Goal: Task Accomplishment & Management: Use online tool/utility

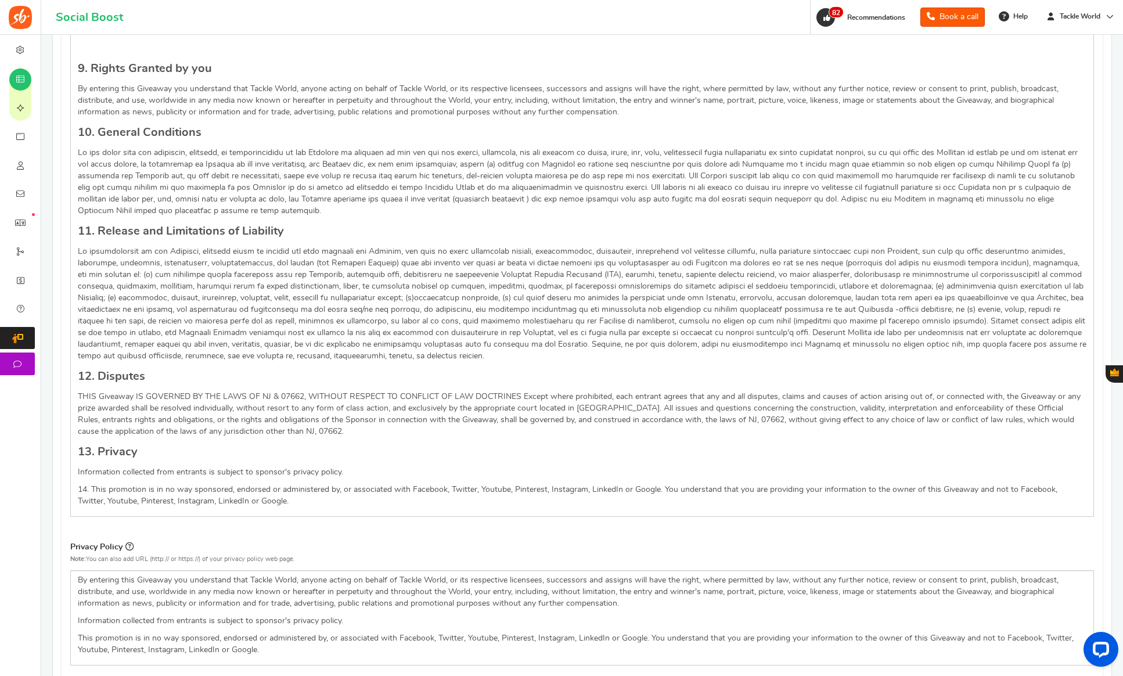
scroll to position [1299, 0]
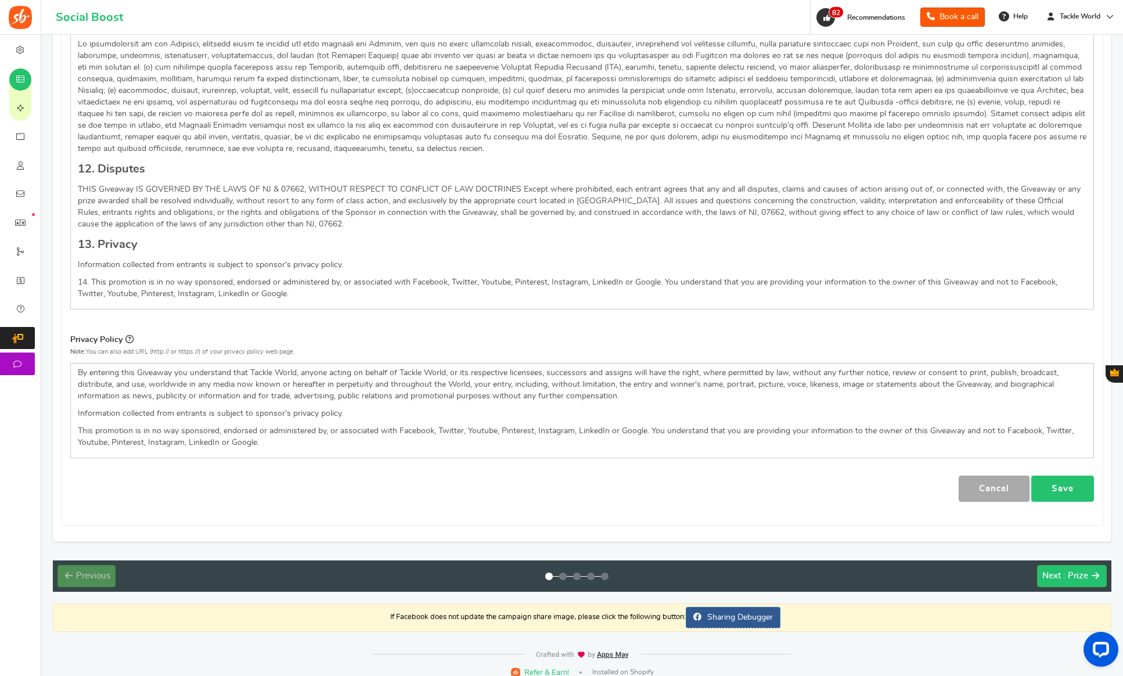
click at [1057, 479] on link "Save" at bounding box center [1062, 488] width 63 height 26
click at [1067, 571] on span ": Prize" at bounding box center [1075, 575] width 25 height 9
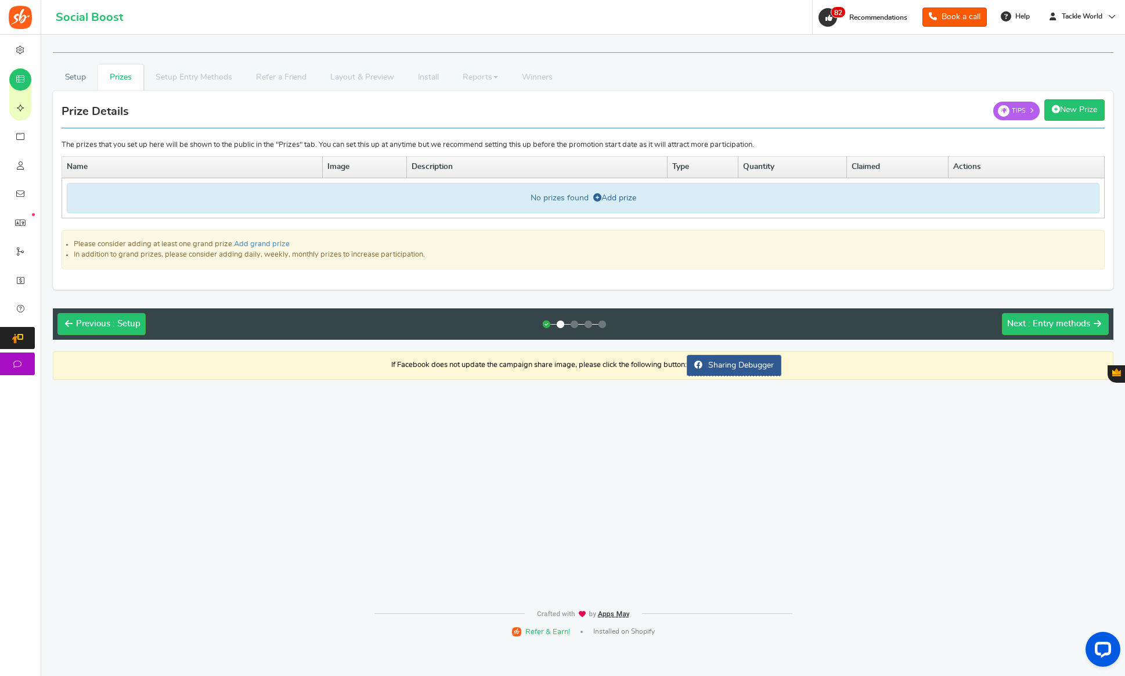
click at [600, 194] on icon at bounding box center [597, 197] width 8 height 8
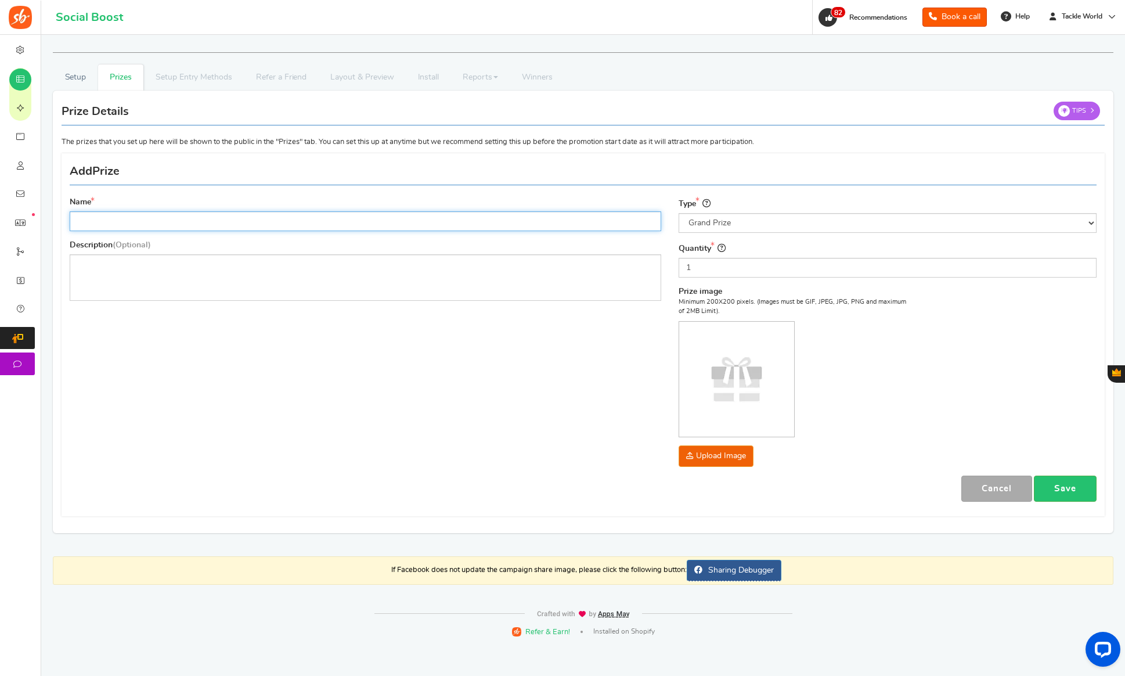
click at [295, 222] on input "Name" at bounding box center [365, 221] width 591 height 20
paste input "Tsunami Airwave Elite Destination Travel Surf Rod"
type input "Tsunami Airwave Elite Destination Travel Surf Rod"
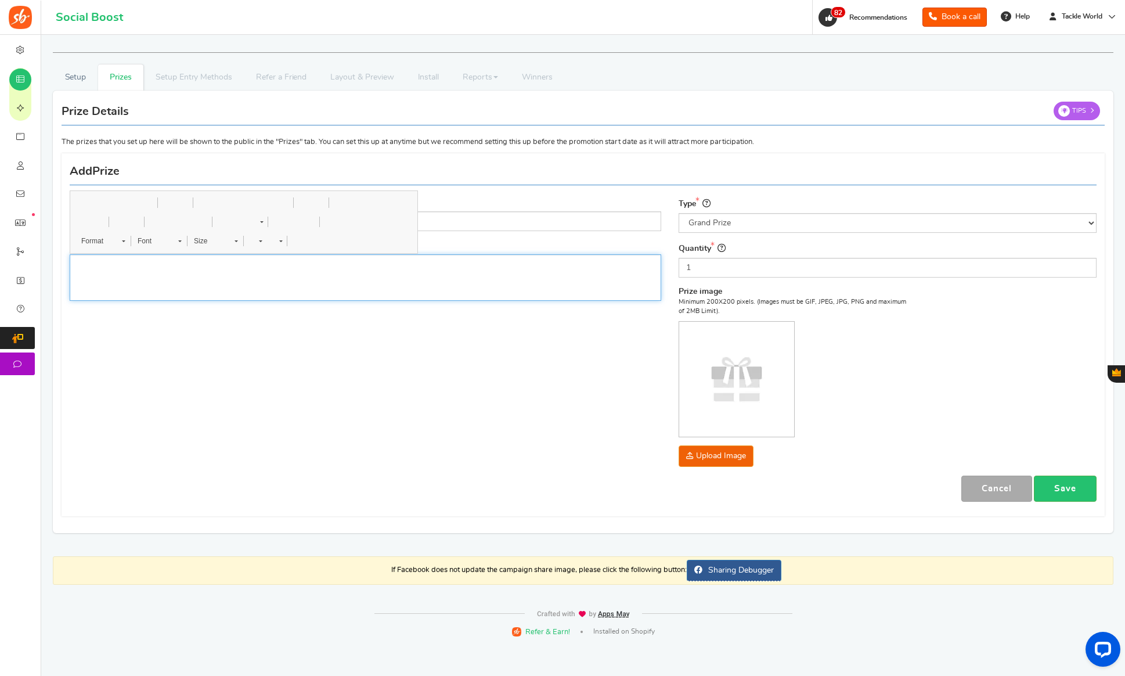
drag, startPoint x: 254, startPoint y: 291, endPoint x: 259, endPoint y: 279, distance: 13.6
click at [254, 291] on div "Editor, prize_description" at bounding box center [365, 277] width 591 height 46
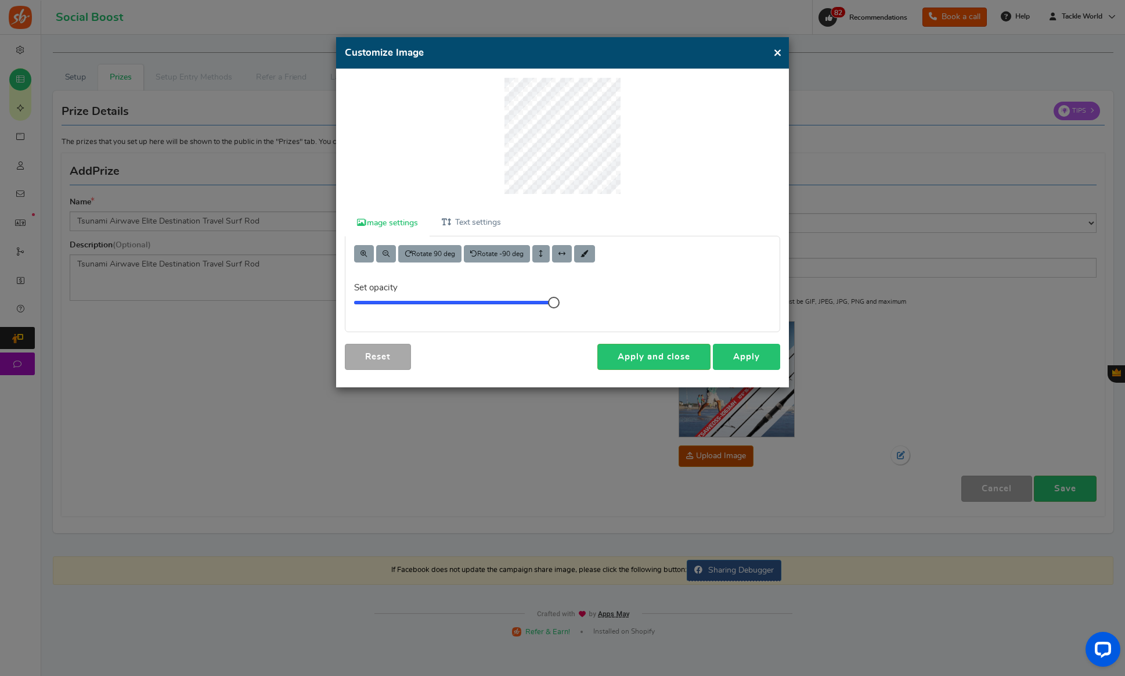
click at [746, 352] on link "Apply" at bounding box center [746, 357] width 67 height 26
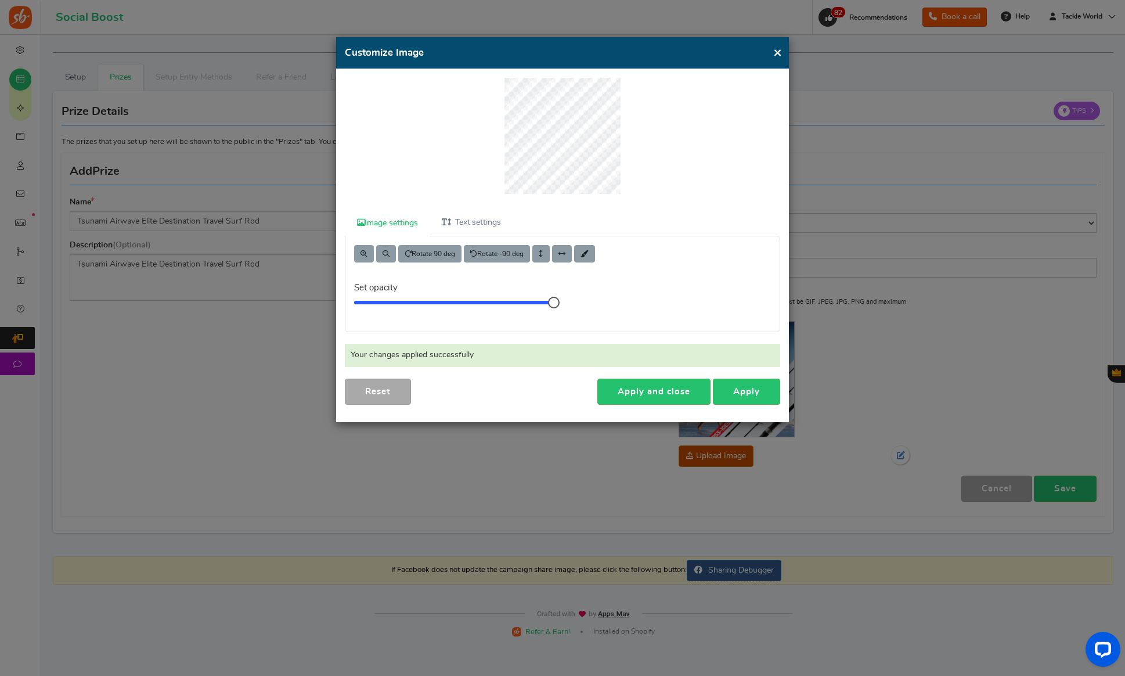
click at [777, 53] on button "×" at bounding box center [777, 52] width 9 height 15
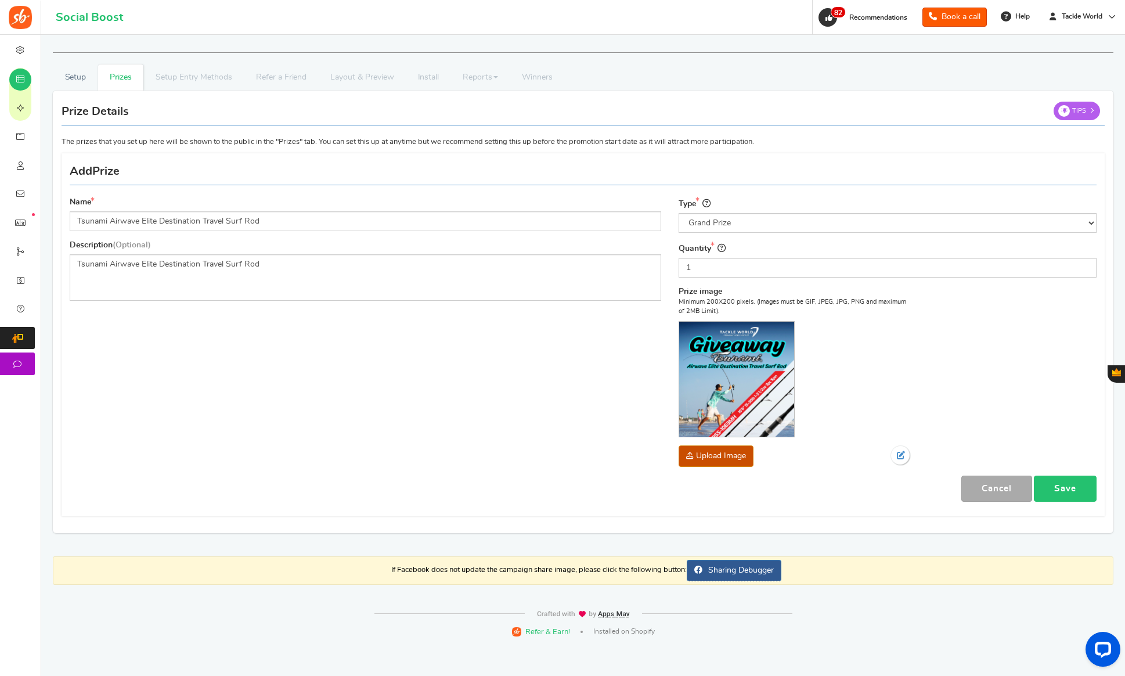
click at [1081, 492] on link "Save" at bounding box center [1065, 488] width 63 height 26
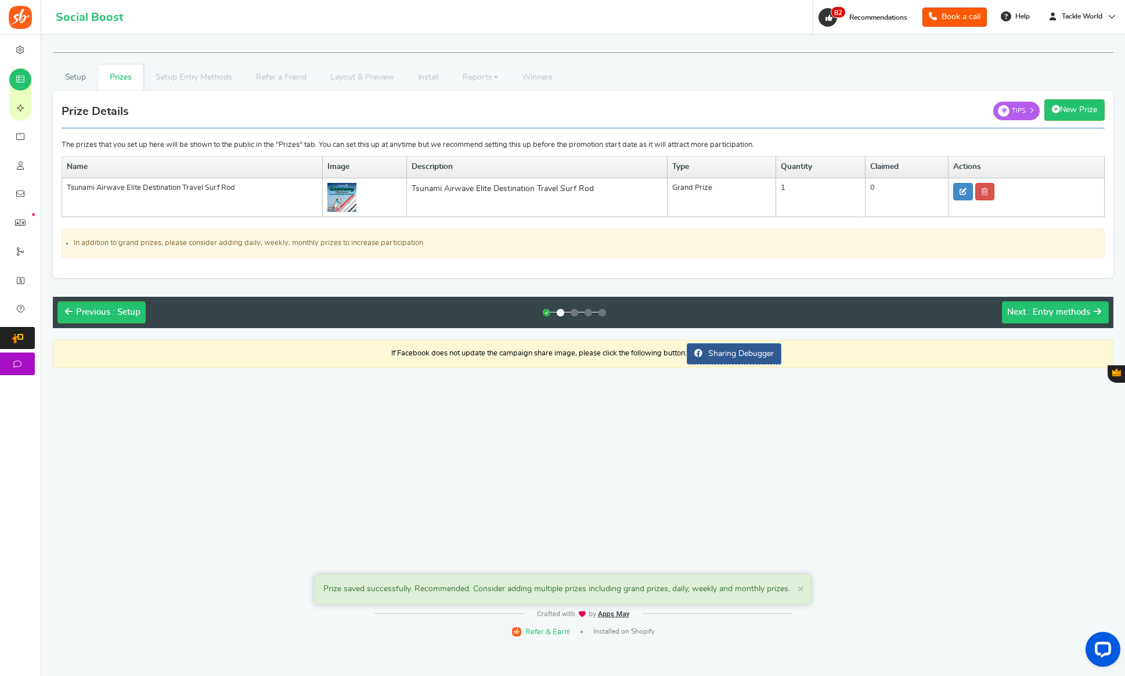
click at [1034, 316] on span ": Entry methods" at bounding box center [1059, 312] width 62 height 9
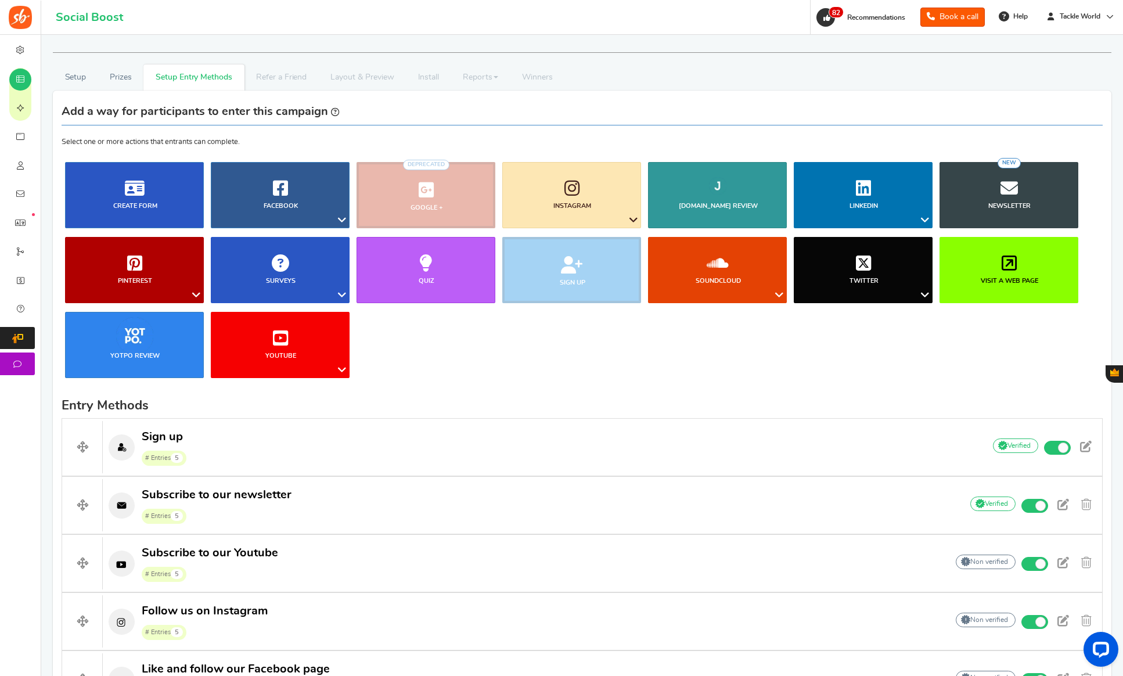
scroll to position [419, 0]
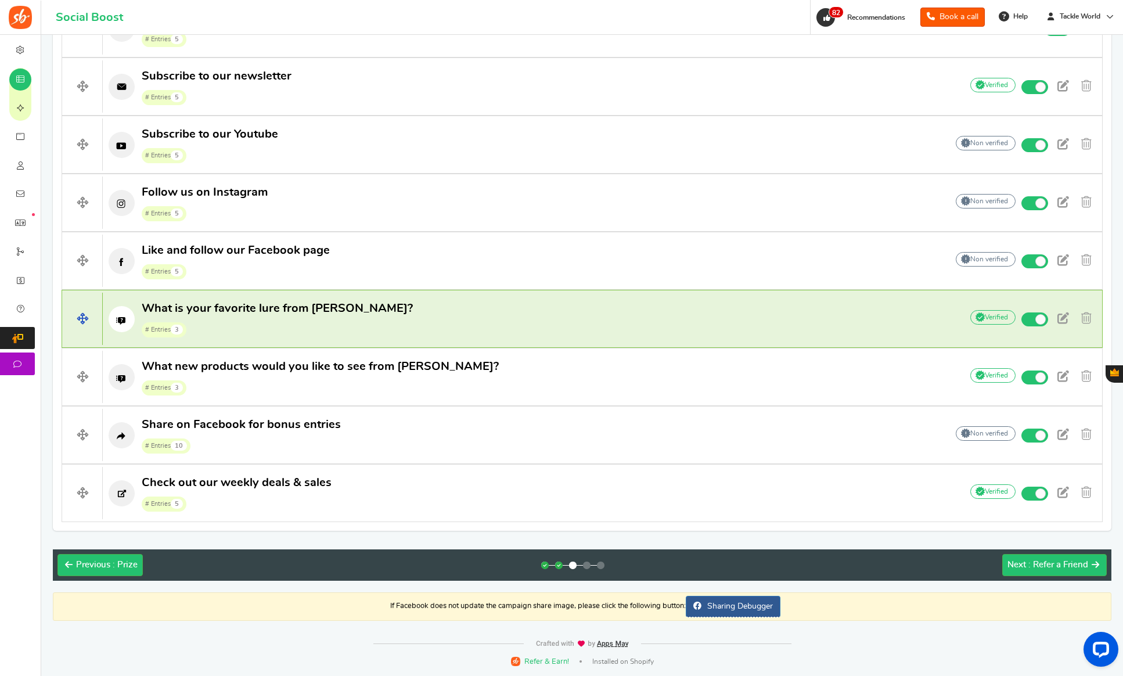
click at [469, 324] on p "What is your favorite lure from [PERSON_NAME]? # Entries 3" at bounding box center [526, 319] width 847 height 37
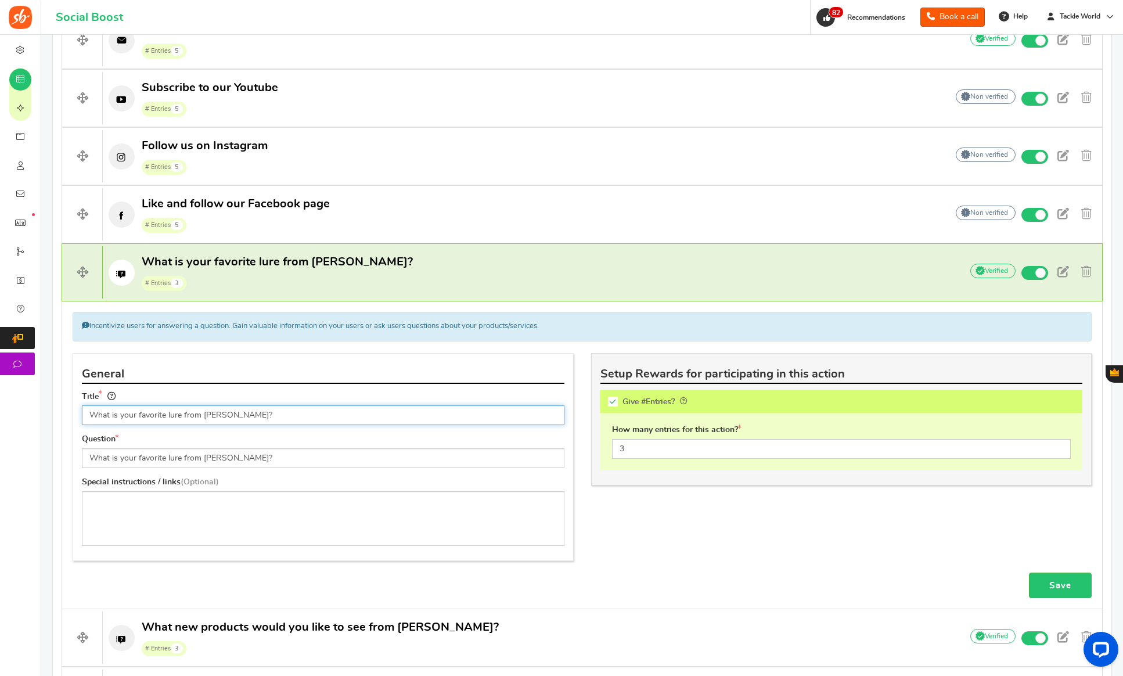
scroll to position [478, 0]
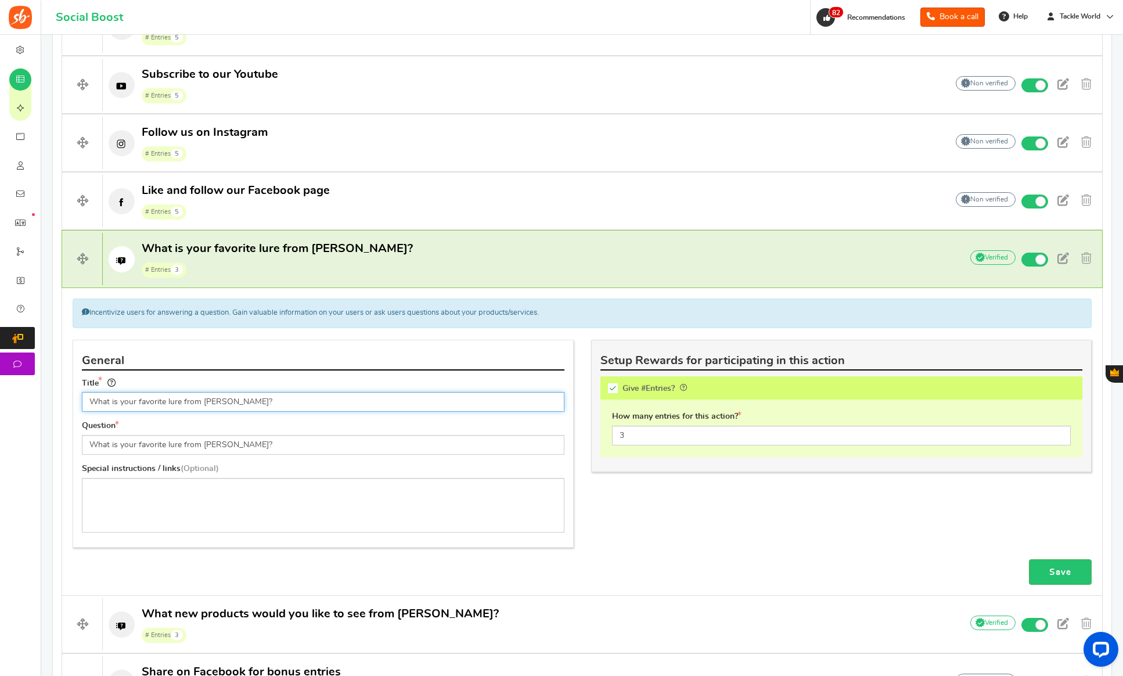
drag, startPoint x: 194, startPoint y: 405, endPoint x: 287, endPoint y: 408, distance: 92.9
click at [287, 408] on input "What is your favorite lure from [PERSON_NAME]?" at bounding box center [323, 402] width 482 height 20
click at [243, 400] on input "What is your favorite product from Ts" at bounding box center [323, 402] width 482 height 20
paste input "Tsunami"
type input "What is your favorite product from Tsunami?"
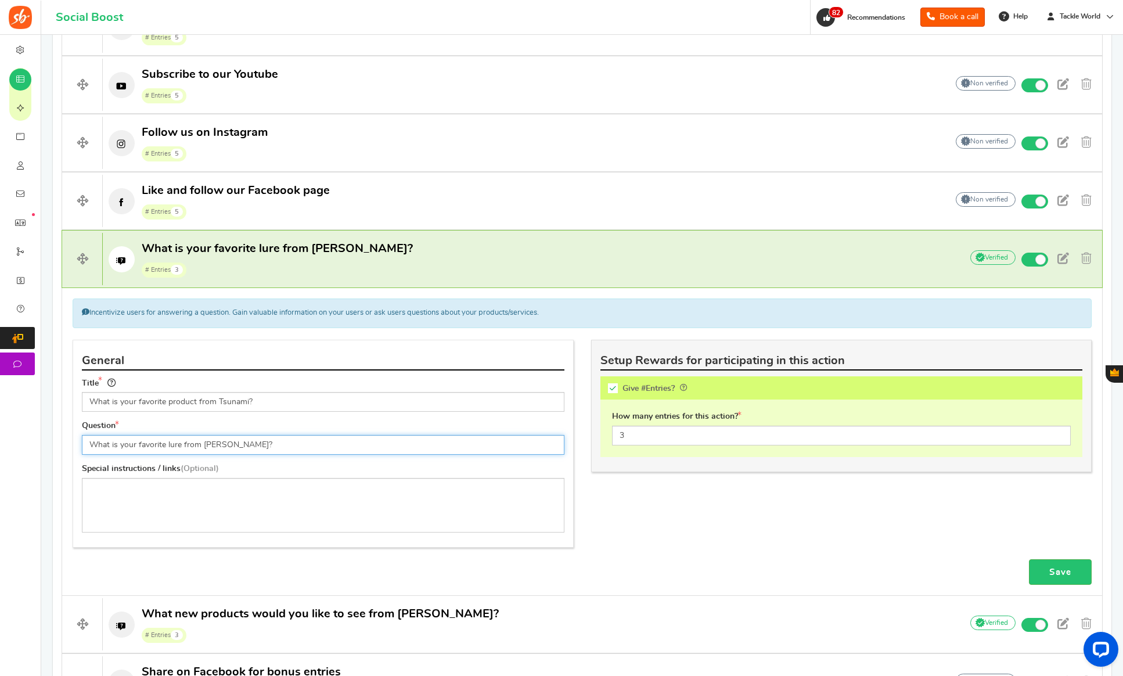
click at [243, 441] on input "What is your favorite lure from [PERSON_NAME]?" at bounding box center [323, 445] width 482 height 20
paste input "product from Tsunam"
click at [221, 442] on input "What is your favorite product from Tsunami?" at bounding box center [323, 445] width 482 height 20
type input "What is your favorite product from Tsunami?"
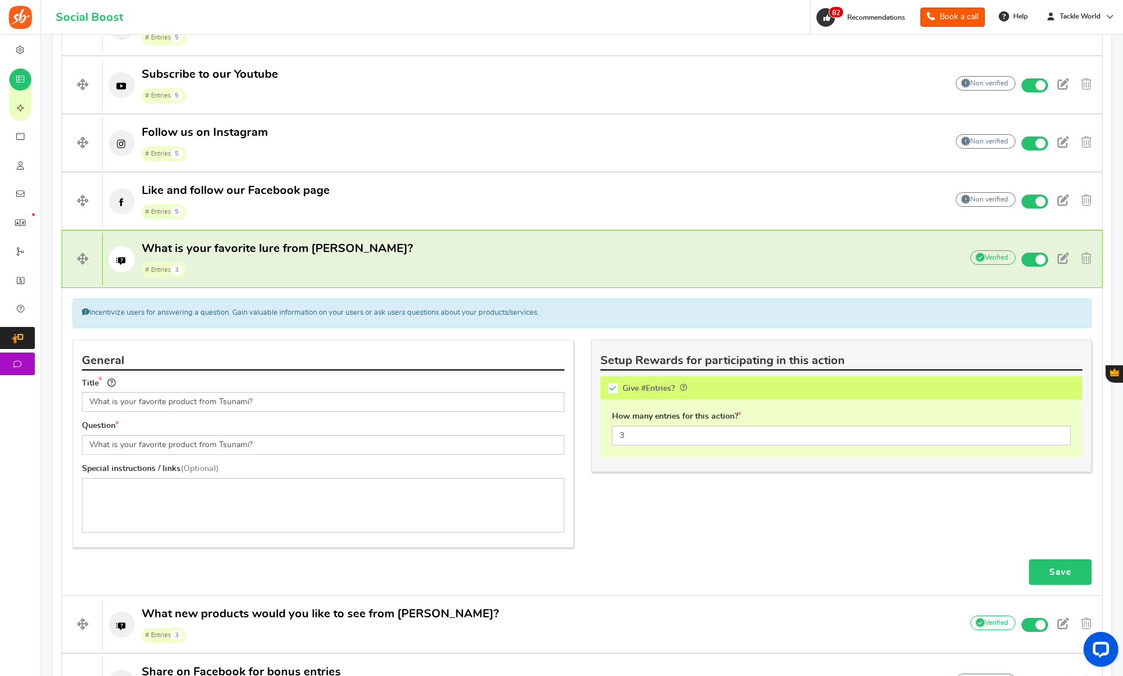
click at [1060, 567] on link "Save" at bounding box center [1060, 572] width 63 height 26
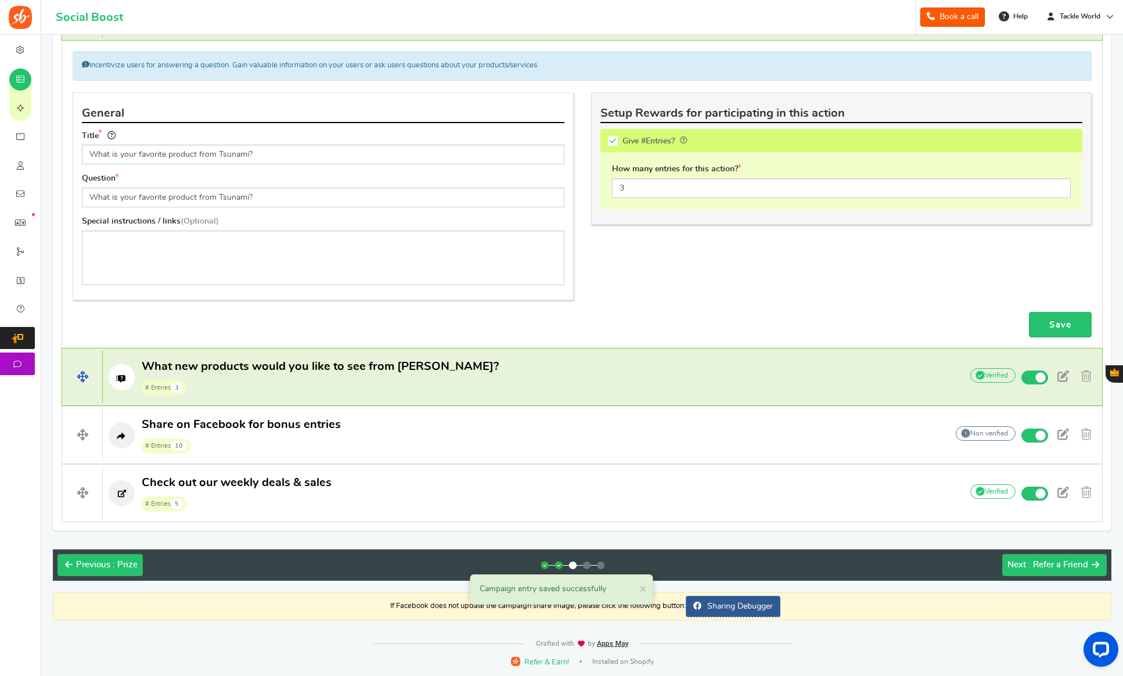
click at [320, 354] on h4 "What new products would you like to see from [PERSON_NAME]? # Entries 3 Add You…" at bounding box center [582, 377] width 1041 height 58
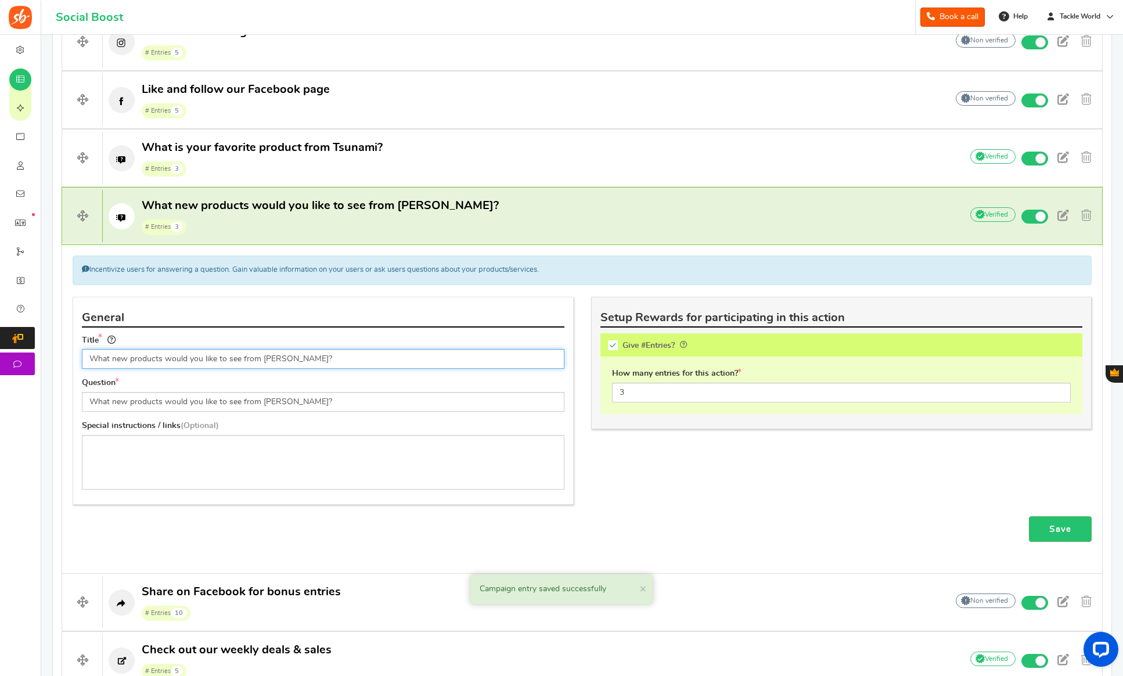
scroll to position [675, 0]
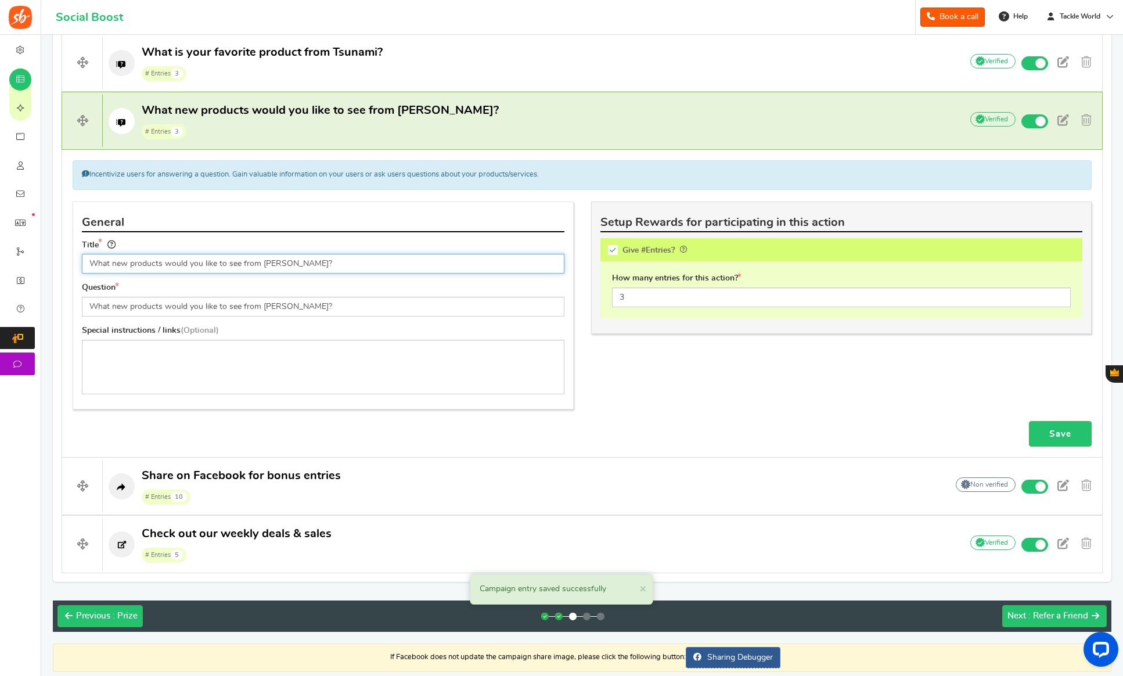
drag, startPoint x: 261, startPoint y: 260, endPoint x: 322, endPoint y: 268, distance: 61.5
click at [322, 268] on input "What new products would you like to see from [PERSON_NAME]?" at bounding box center [323, 264] width 482 height 20
paste input "Tsunami"
type input "What new products would you like to see from Tsunami?"
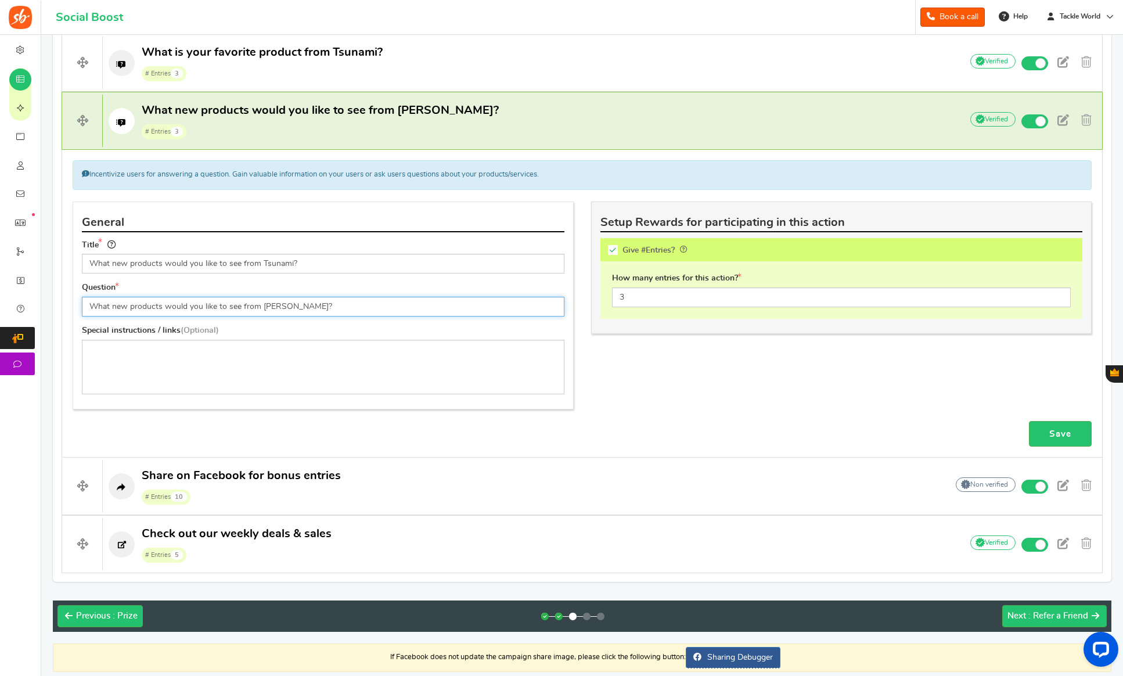
drag, startPoint x: 262, startPoint y: 308, endPoint x: 393, endPoint y: 319, distance: 131.7
click at [393, 319] on div "Question What new products would you like to see from [PERSON_NAME]?" at bounding box center [323, 303] width 500 height 43
paste input "Tsunami"
type input "What new products would you like to see from Tsunami?"
click at [1079, 433] on link "Save" at bounding box center [1060, 434] width 63 height 26
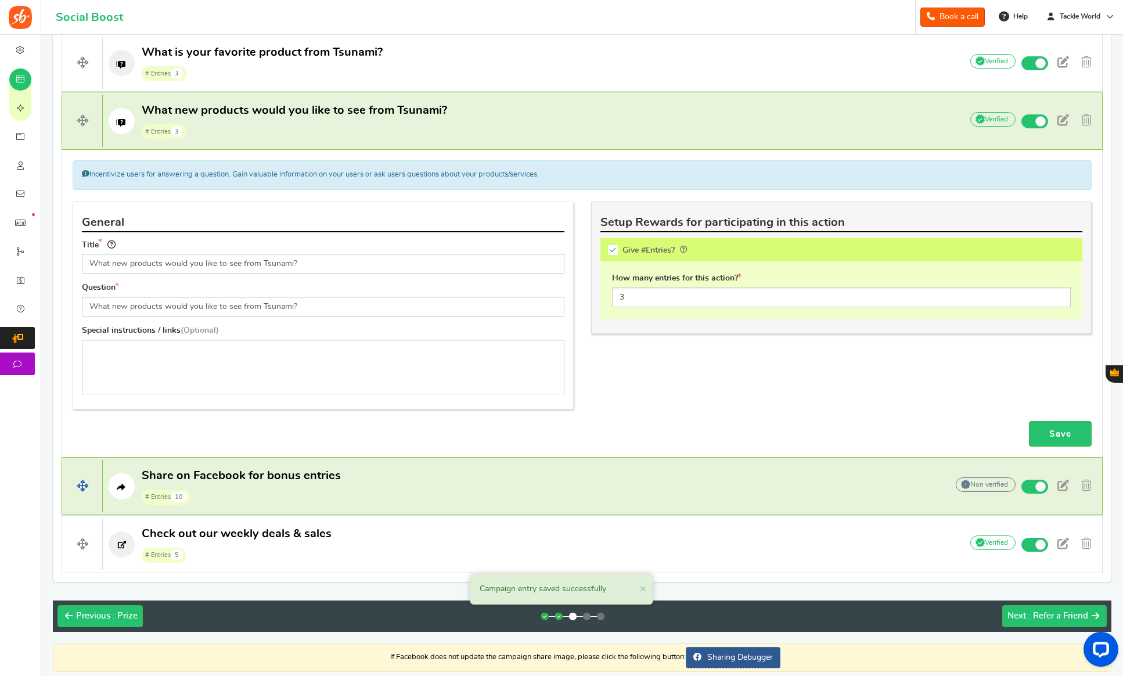
click at [439, 473] on p "Share on Facebook for bonus entries # Entries 10" at bounding box center [519, 486] width 832 height 37
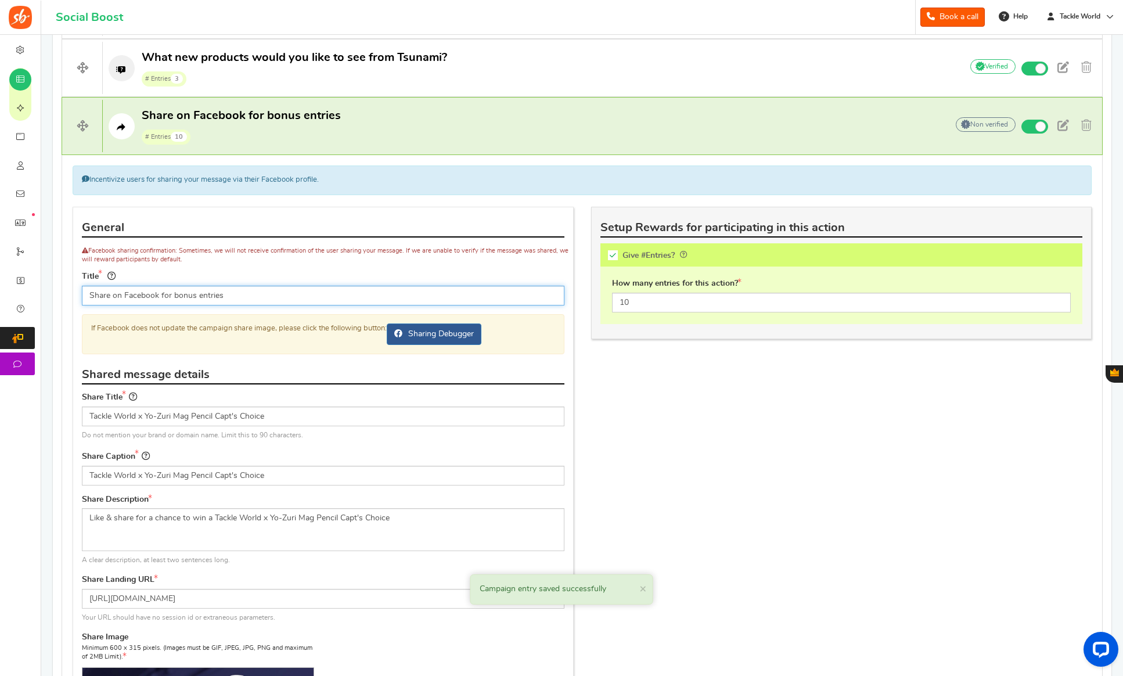
scroll to position [728, 0]
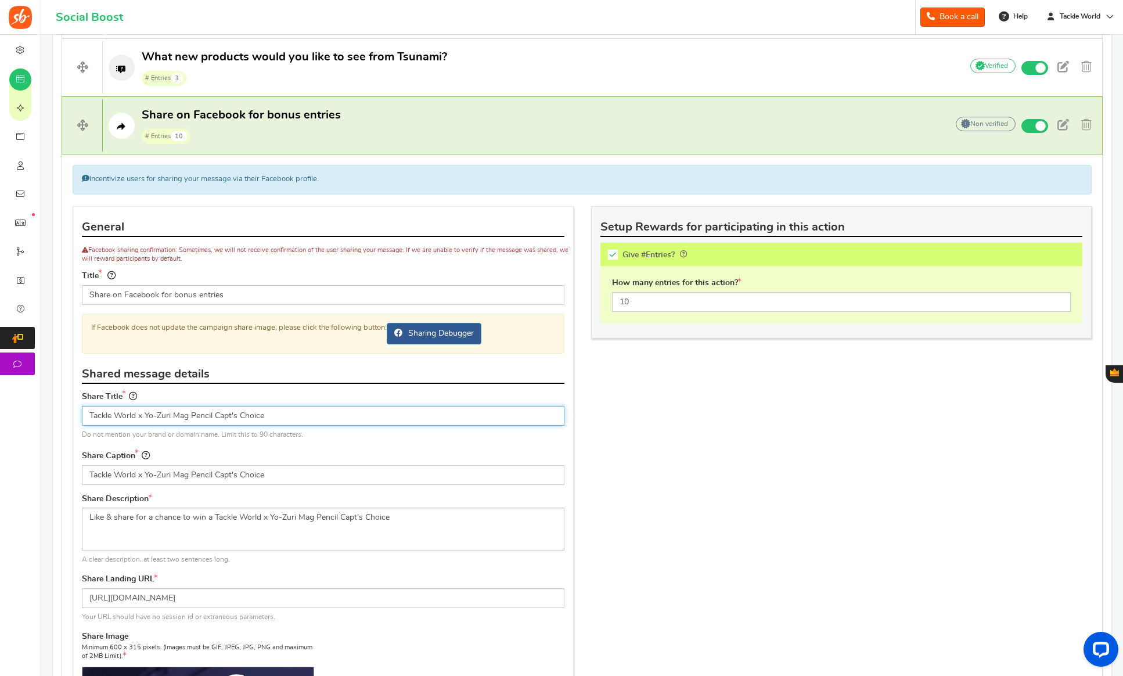
drag, startPoint x: 146, startPoint y: 416, endPoint x: 280, endPoint y: 424, distance: 133.8
click at [280, 424] on div "Share Title Tackle World x Yo-Zuri Mag Pencil Capt's Choice Do not mention your…" at bounding box center [323, 414] width 482 height 51
paste input "Tsunami Airwave Elite Destination Travel Surf Rod"
type input "Tackle World x Tsunami Airwave Elite Destination Travel Surf Rod"
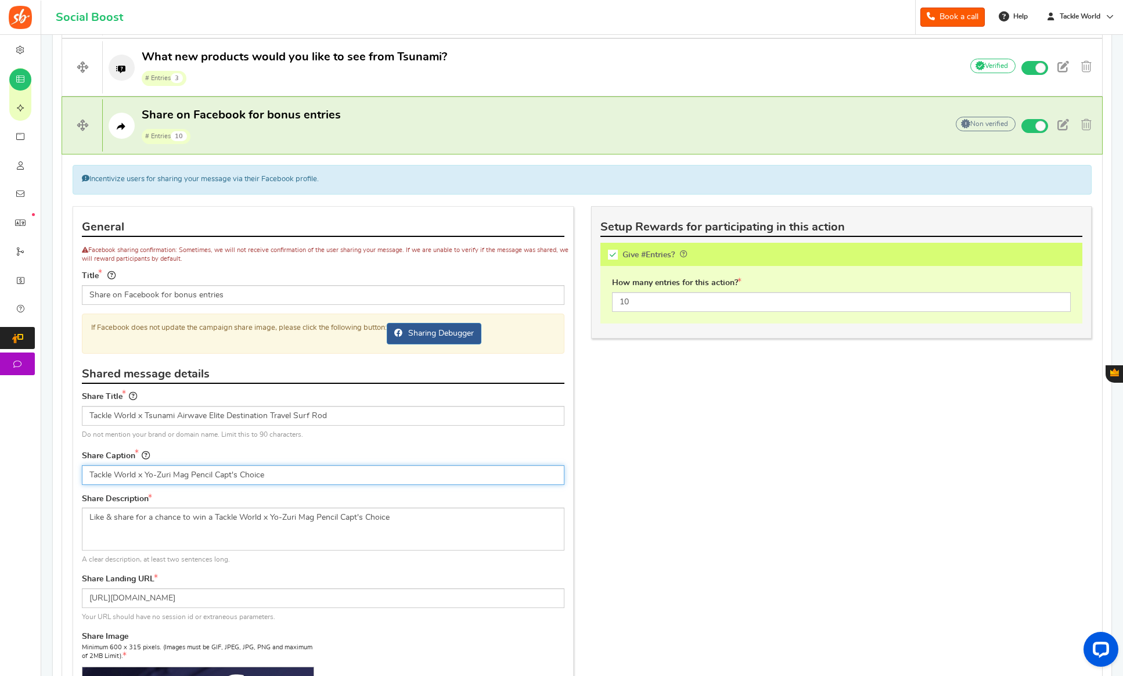
click at [256, 475] on input "Tackle World x Yo-Zuri Mag Pencil Capt's Choice" at bounding box center [323, 475] width 482 height 20
paste input "Tsunami Airwave Elite Destination Travel Surf Rod"
type input "Tackle World x Tsunami Airwave Elite Destination Travel Surf Rod"
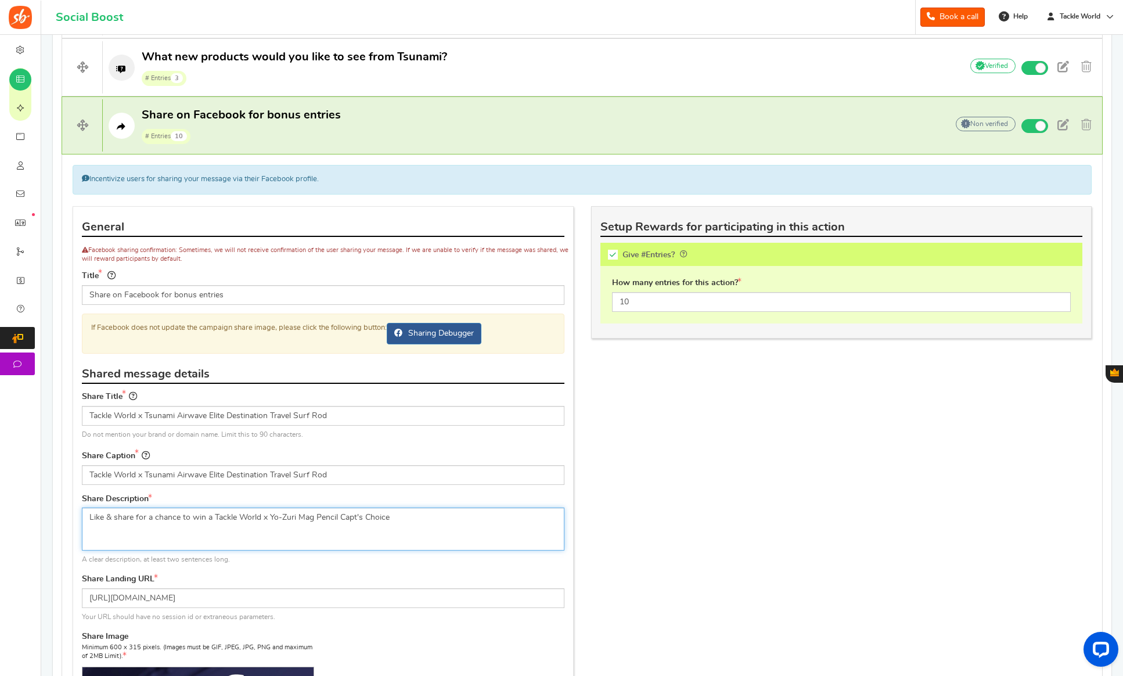
click at [235, 535] on textarea "Like & share for a chance to win a Tackle World x Yo-Zuri Mag Pencil Capt's Cho…" at bounding box center [323, 528] width 482 height 43
drag, startPoint x: 212, startPoint y: 517, endPoint x: 554, endPoint y: 539, distance: 342.6
click at [554, 539] on textarea "Like & share for a chance to win a Tackle World x Yo-Zuri Mag Pencil Capt's Cho…" at bounding box center [323, 528] width 482 height 43
paste textarea "Tsunami Airwave Elite Destination Travel Surf Rod"
type textarea "Like & share for a chance to win a Tackle World x Tsunami Airwave Elite Destina…"
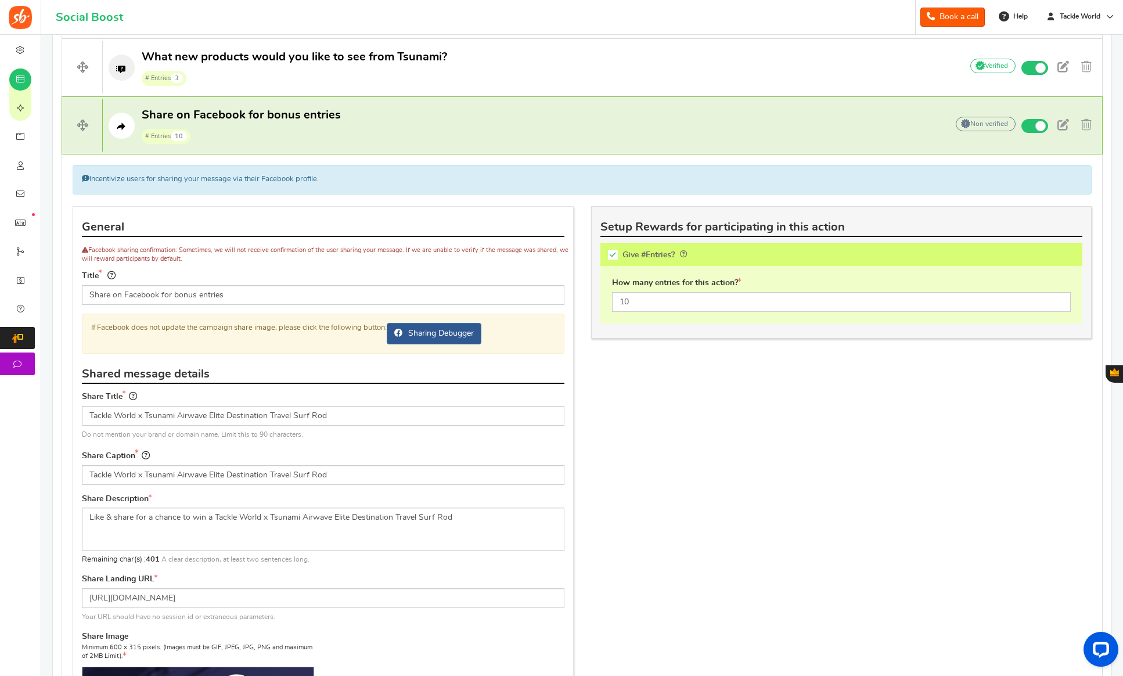
click at [384, 556] on div "Share Description Like & share for a chance to win a Tackle World x Yo-Zuri Mag…" at bounding box center [323, 529] width 482 height 72
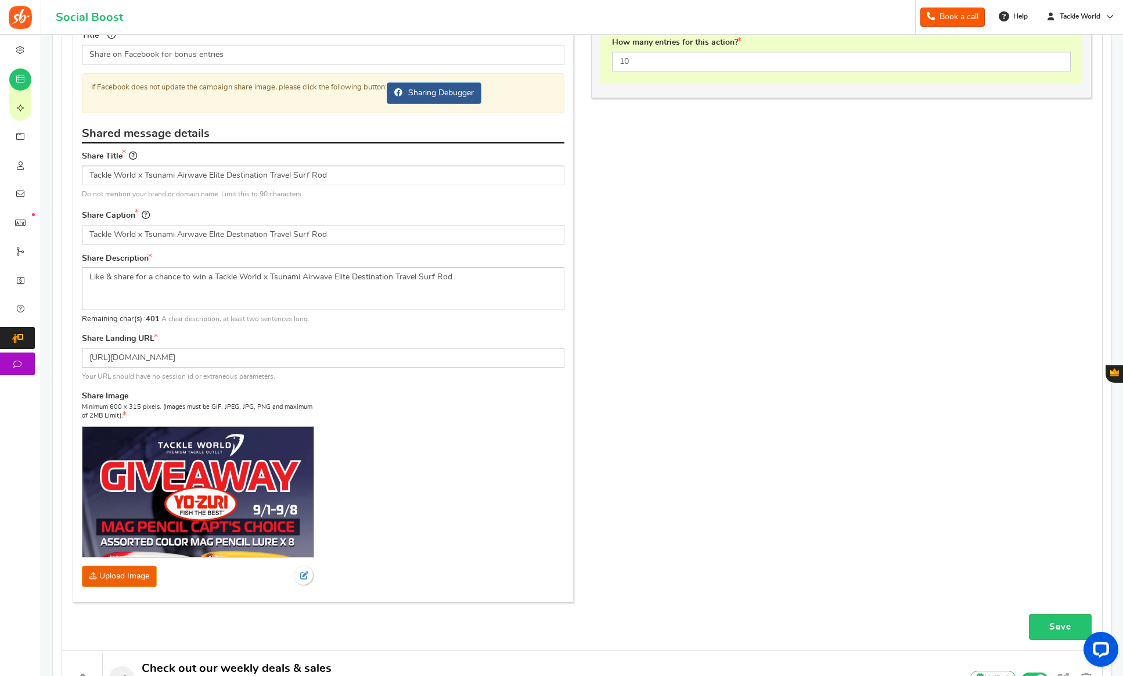
scroll to position [1073, 0]
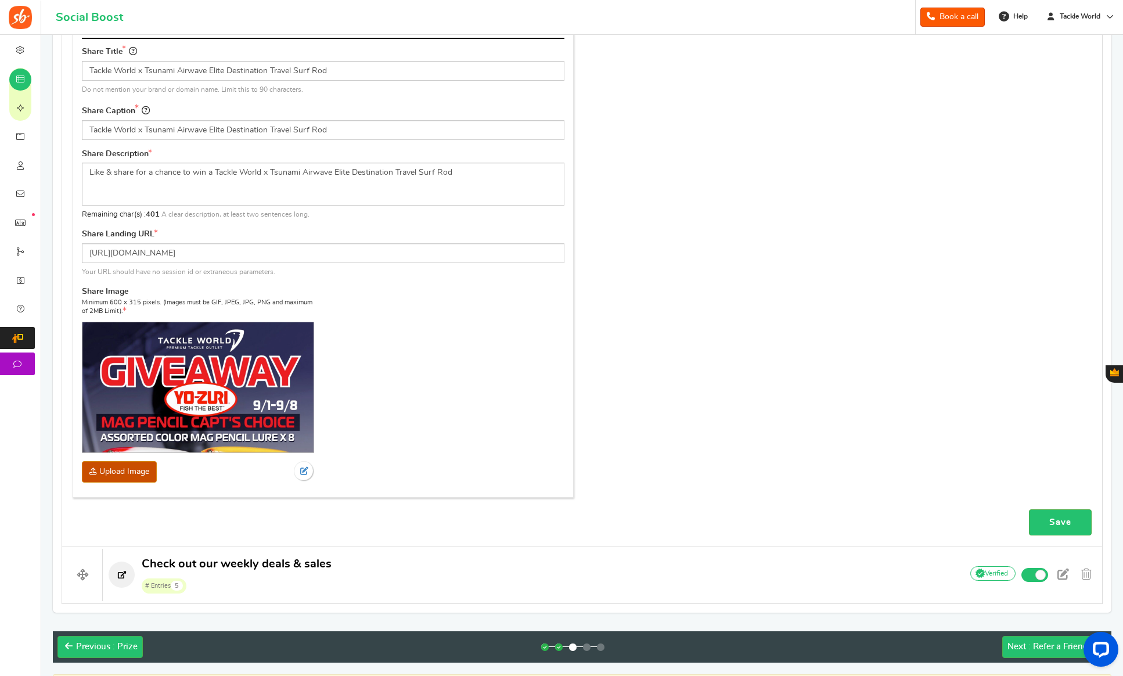
click at [102, 461] on span "Upload Image" at bounding box center [119, 471] width 75 height 21
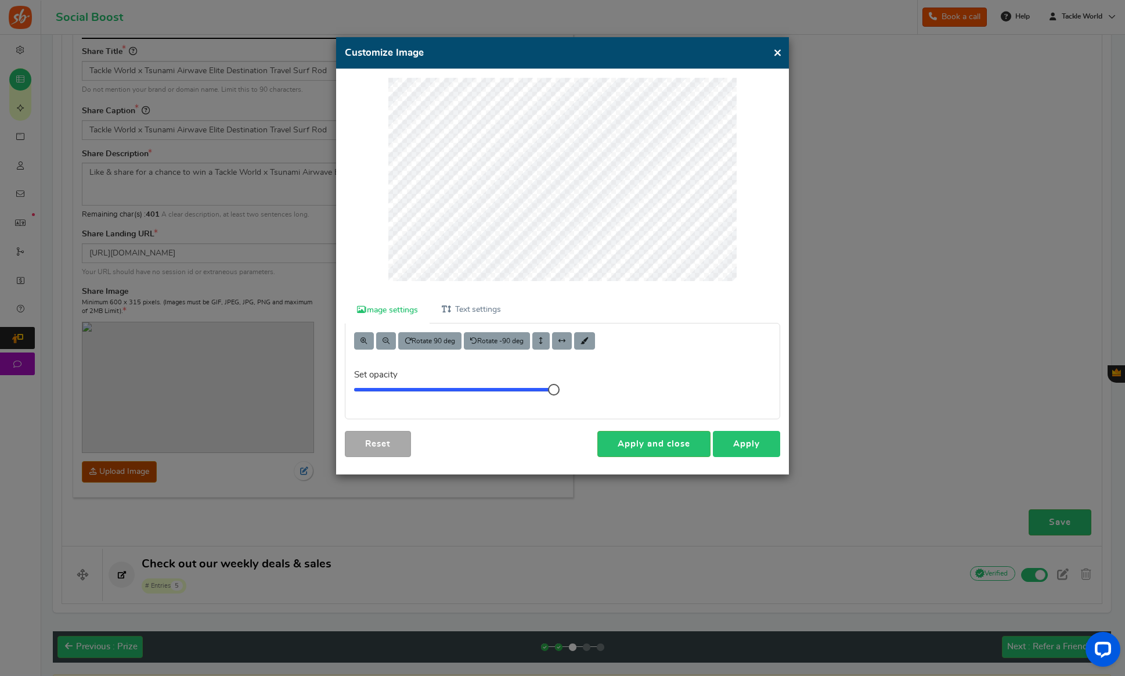
click at [745, 448] on link "Apply" at bounding box center [746, 444] width 67 height 26
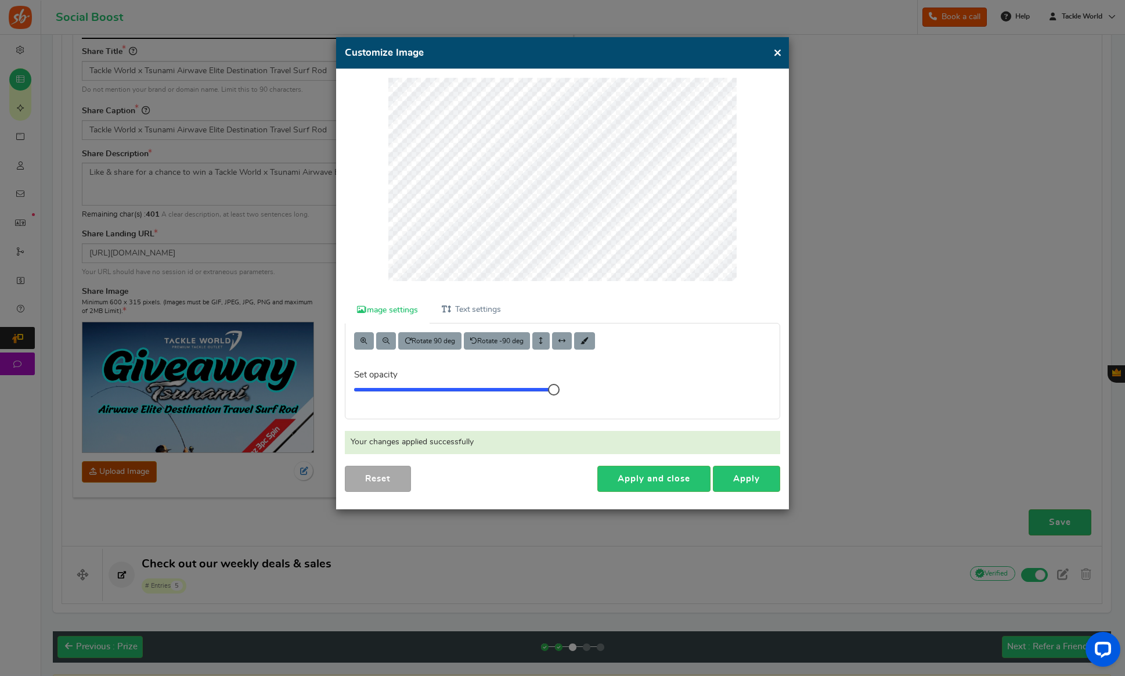
click at [777, 55] on button "×" at bounding box center [777, 52] width 9 height 15
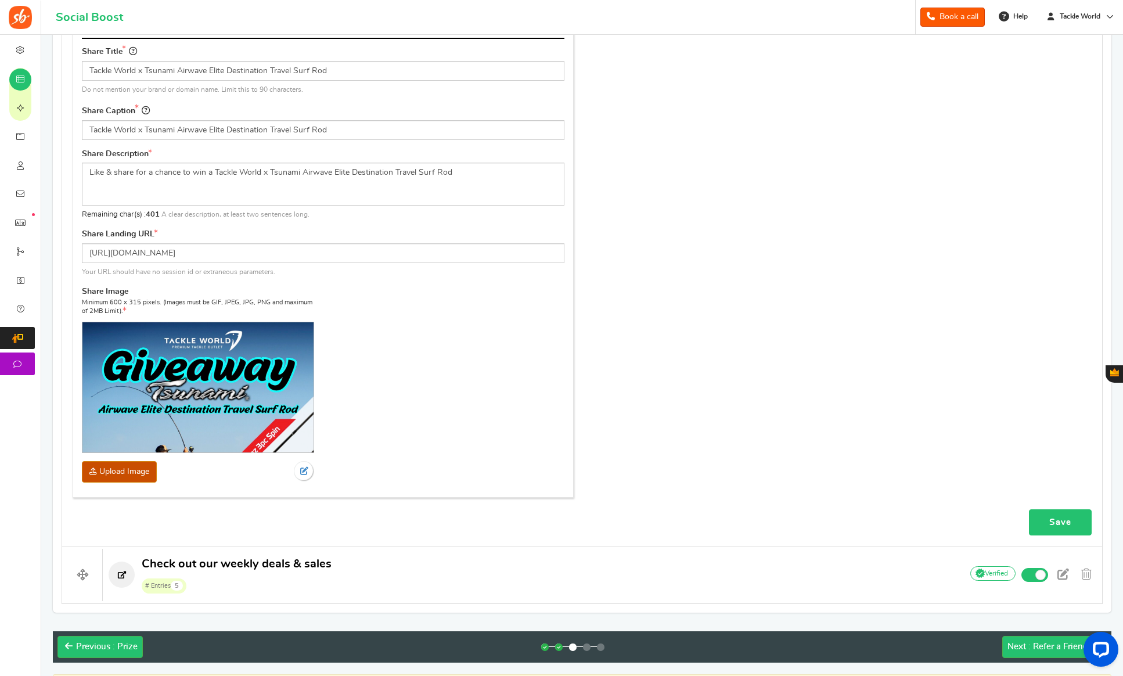
click at [1046, 520] on link "Save" at bounding box center [1060, 522] width 63 height 26
click at [1034, 644] on span ": Refer a Friend" at bounding box center [1058, 646] width 60 height 9
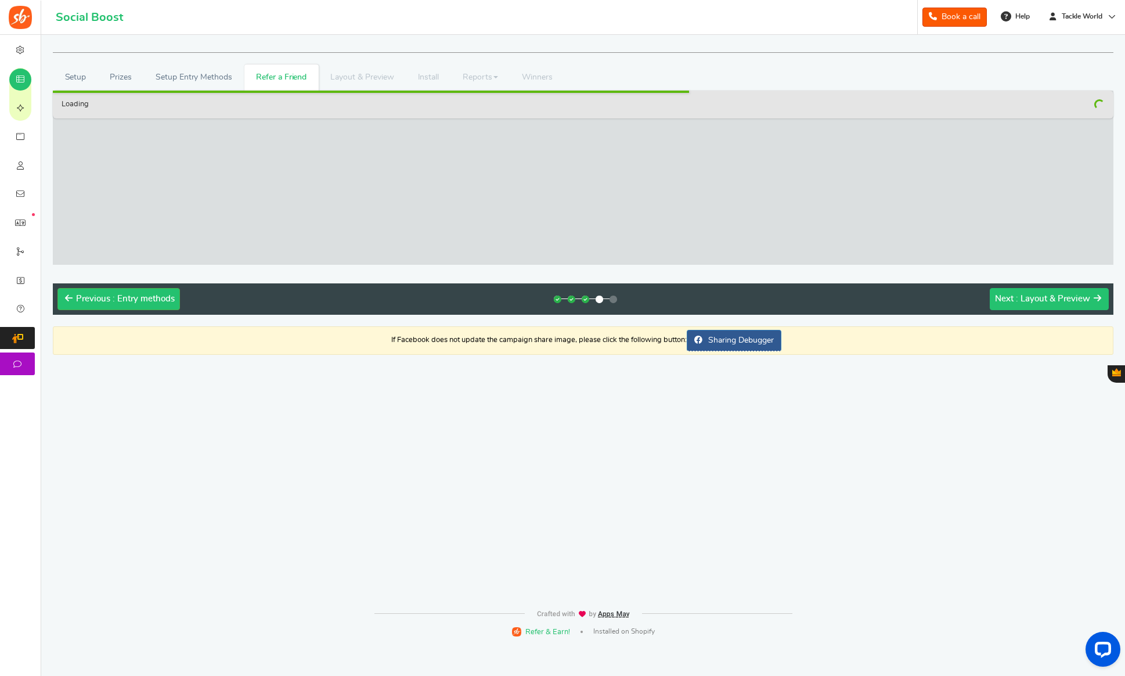
click at [1049, 292] on button "Next : Layout & Preview" at bounding box center [1049, 299] width 119 height 22
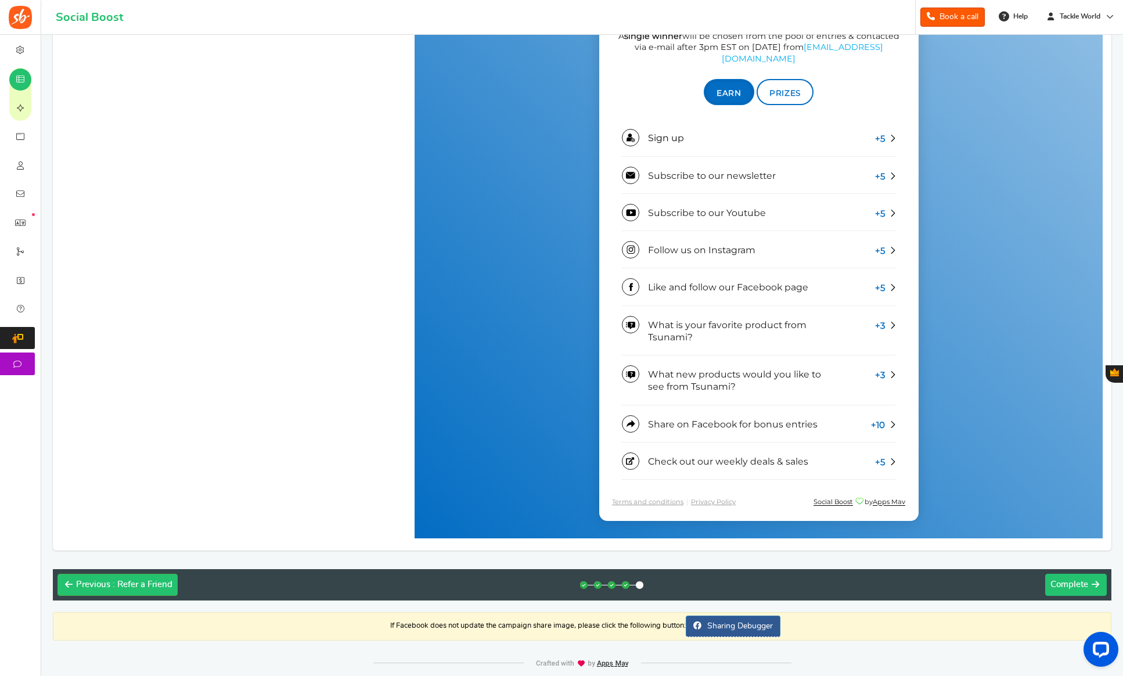
scroll to position [816, 0]
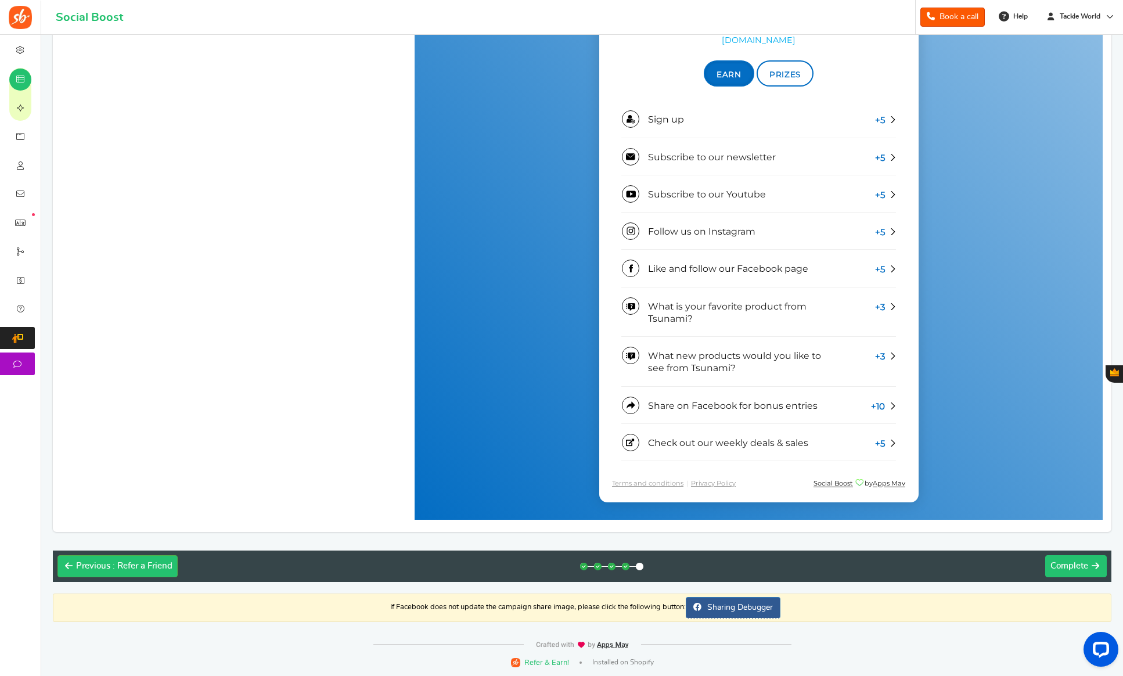
click at [1079, 566] on span "Complete" at bounding box center [1069, 565] width 38 height 9
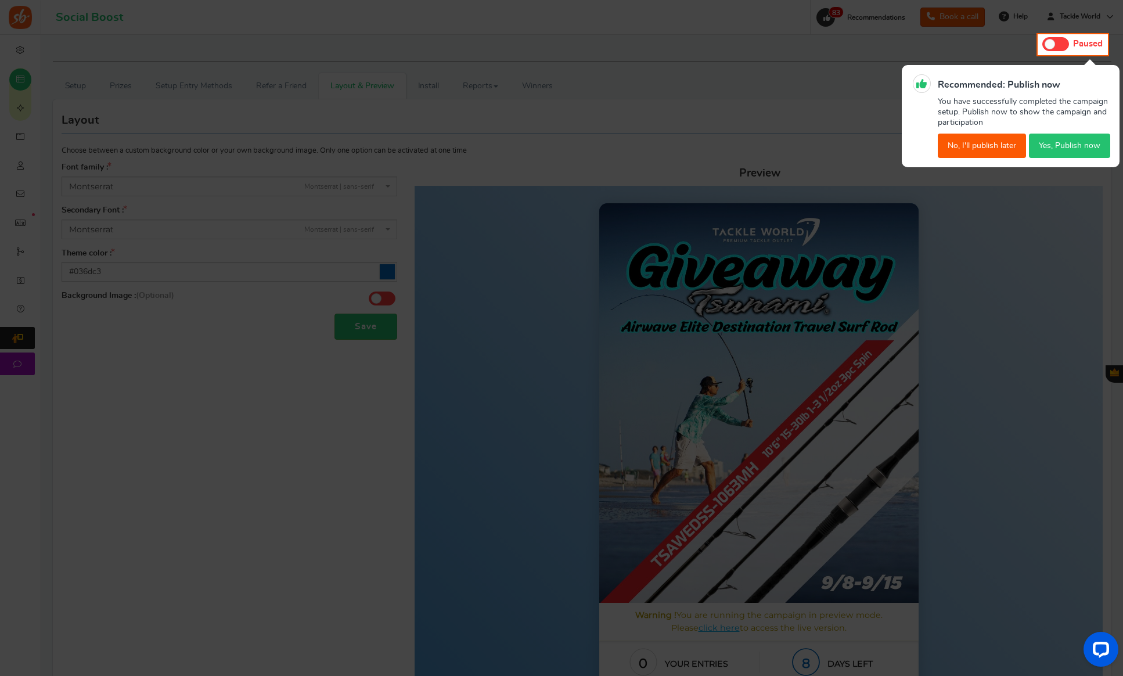
scroll to position [0, 0]
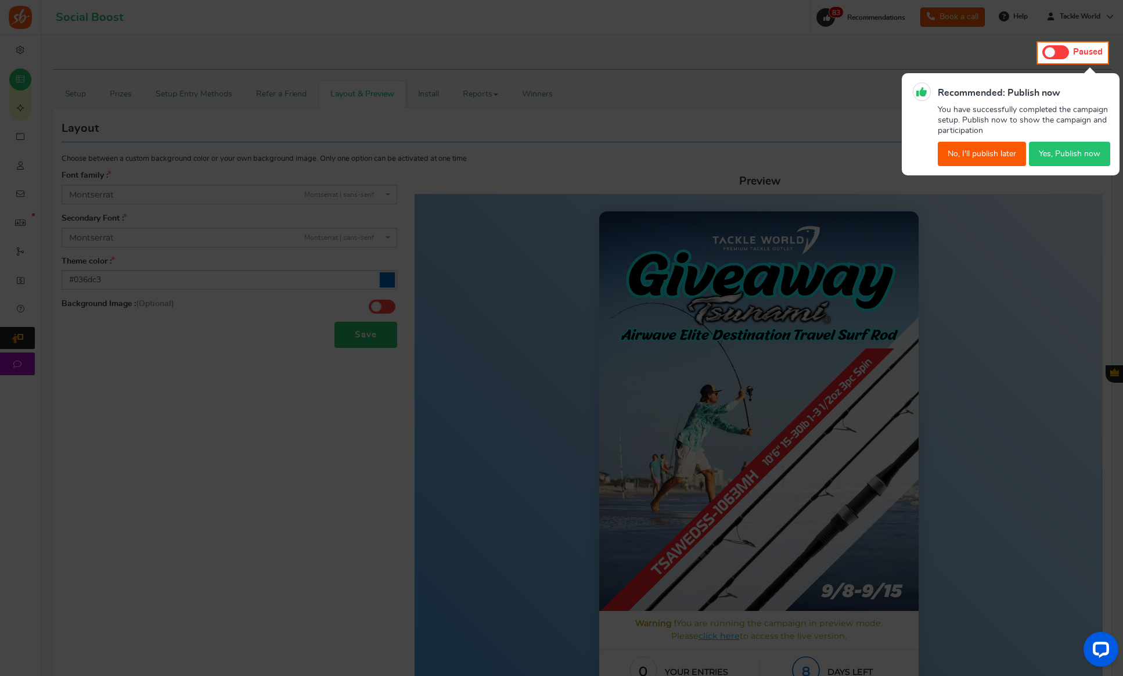
click at [970, 146] on button "No, I'll publish later" at bounding box center [981, 154] width 88 height 24
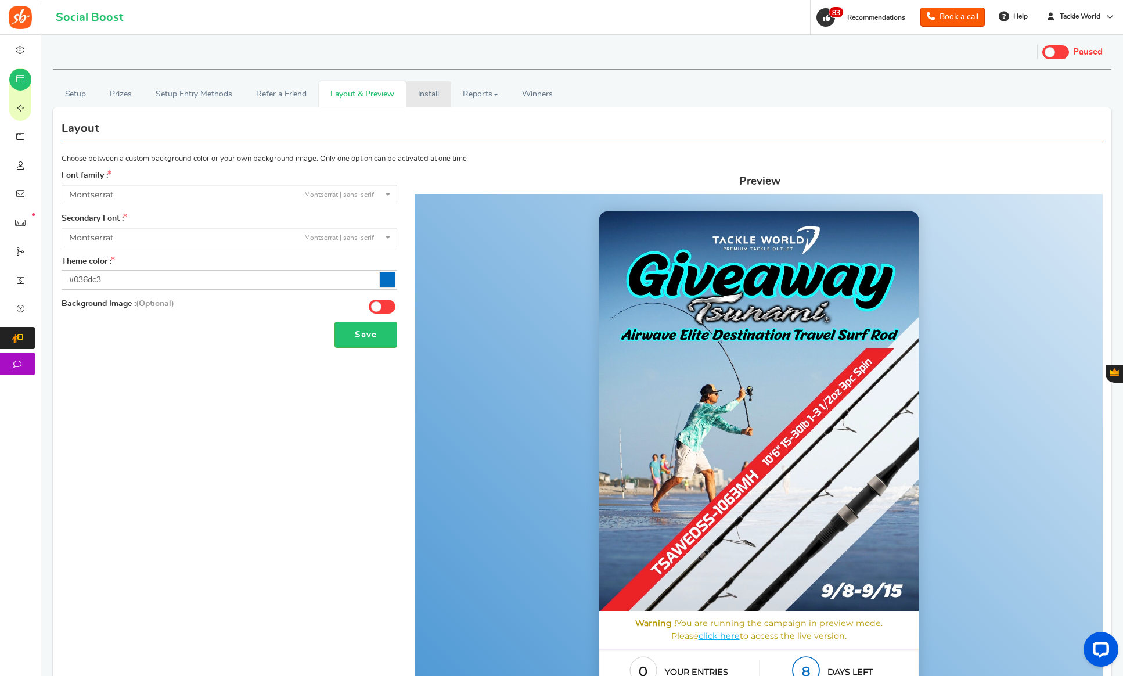
click at [432, 96] on link "Install" at bounding box center [428, 94] width 45 height 26
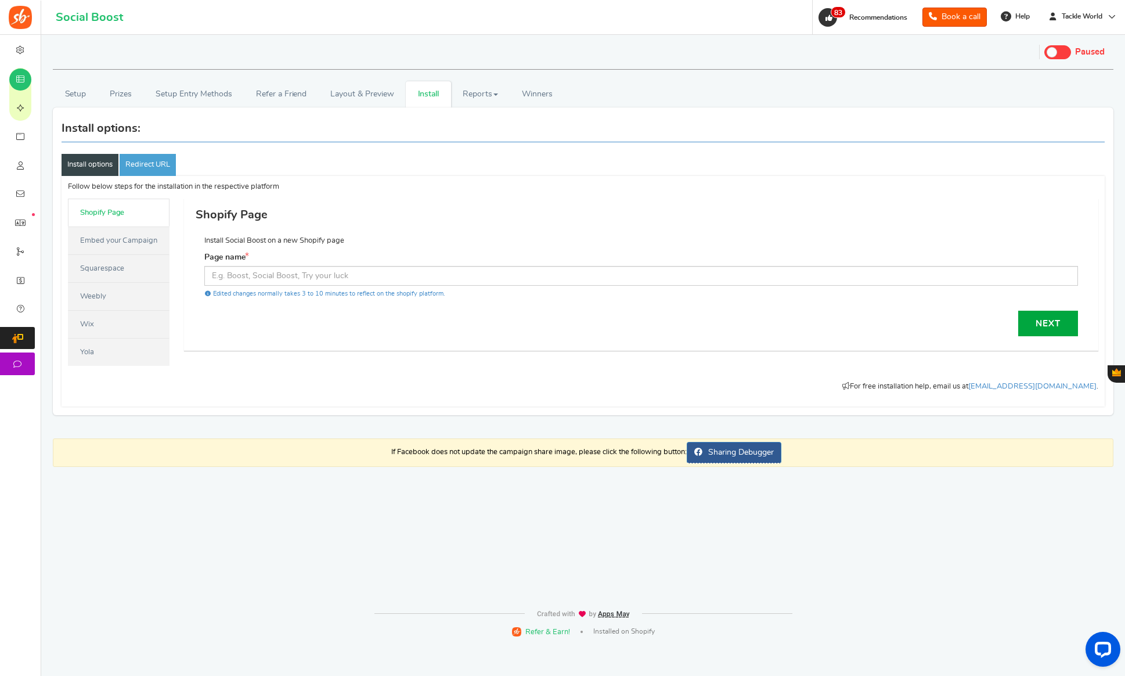
click at [99, 238] on link "Embed your Campaign" at bounding box center [119, 240] width 102 height 28
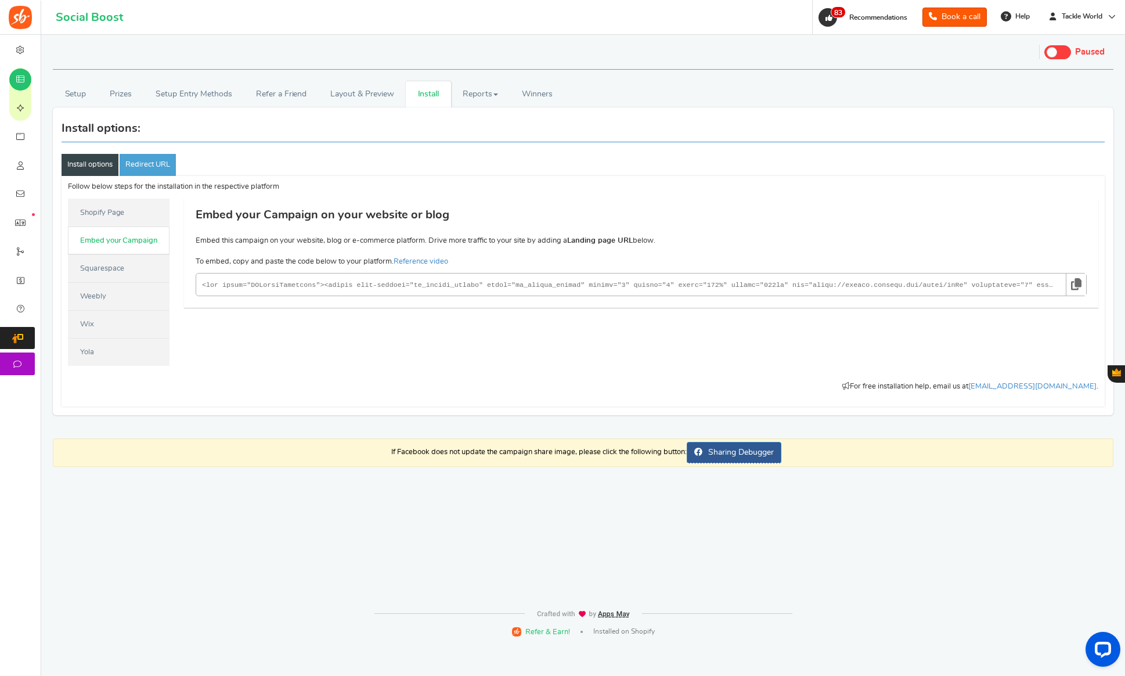
click at [1080, 286] on icon at bounding box center [1076, 283] width 10 height 21
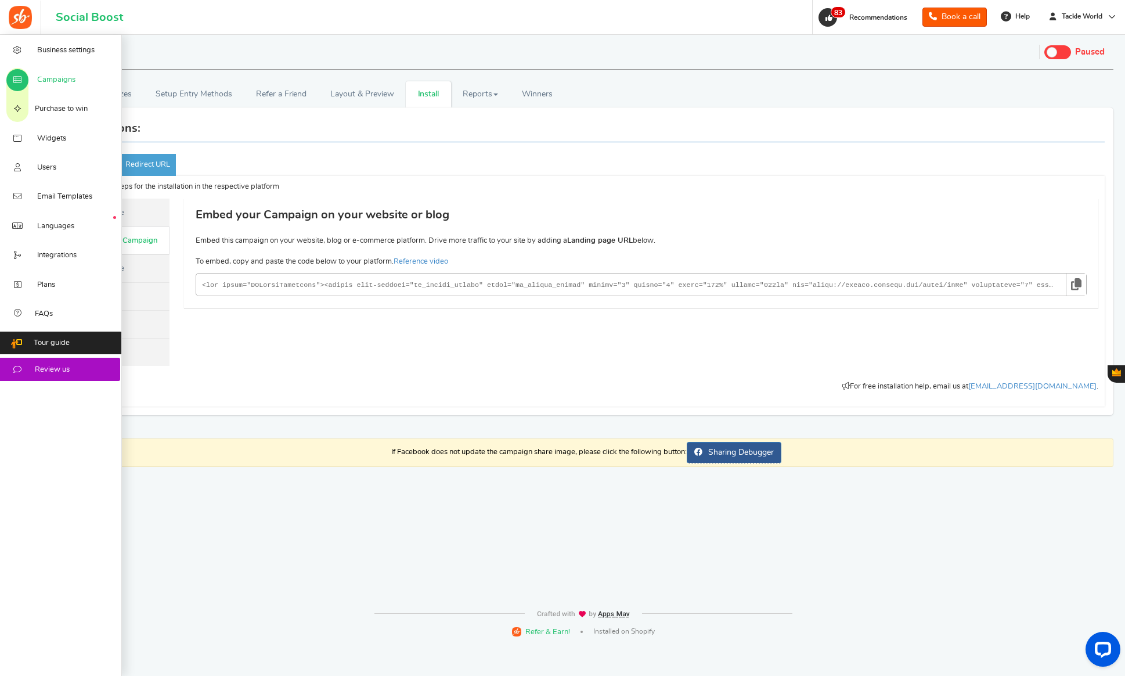
click at [53, 84] on span "Campaigns" at bounding box center [56, 80] width 38 height 10
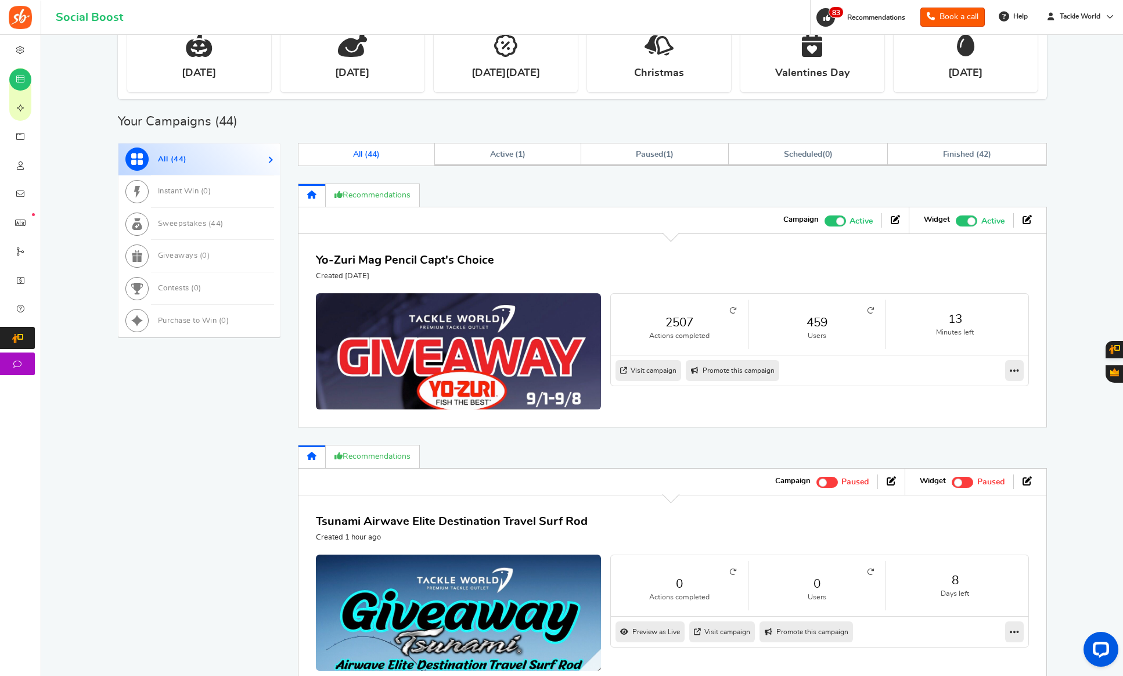
scroll to position [344, 0]
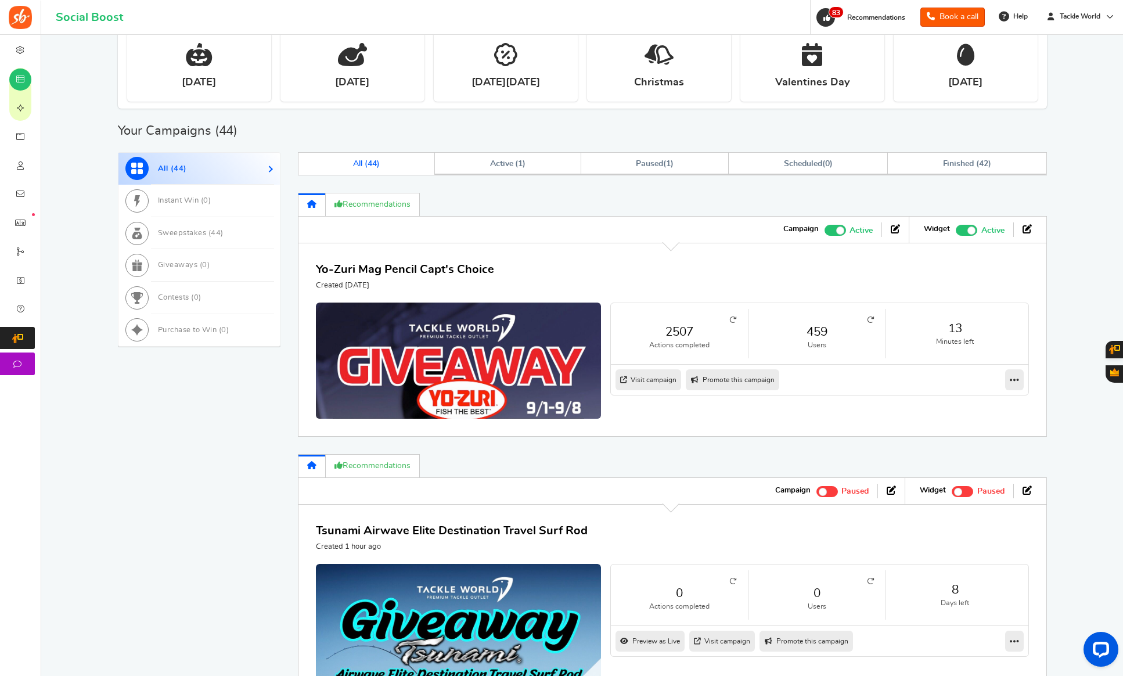
click at [841, 232] on span at bounding box center [840, 230] width 8 height 8
click at [824, 232] on input "Active Paused" at bounding box center [824, 229] width 0 height 8
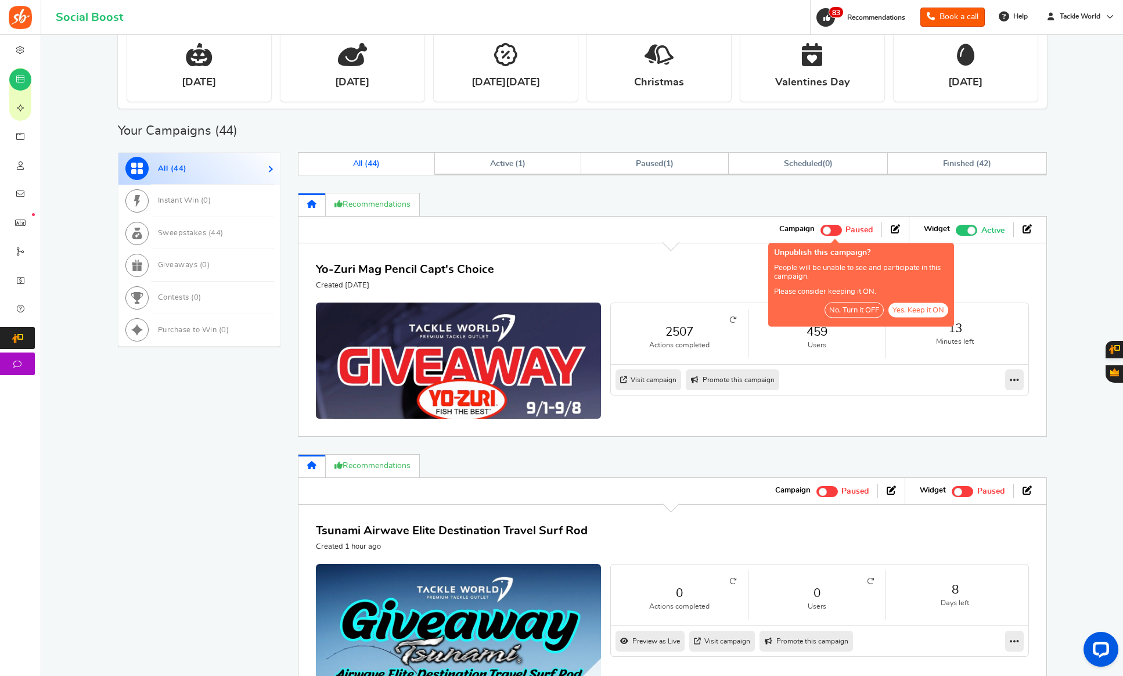
click at [854, 311] on button "No, Turn it OFF" at bounding box center [853, 310] width 59 height 16
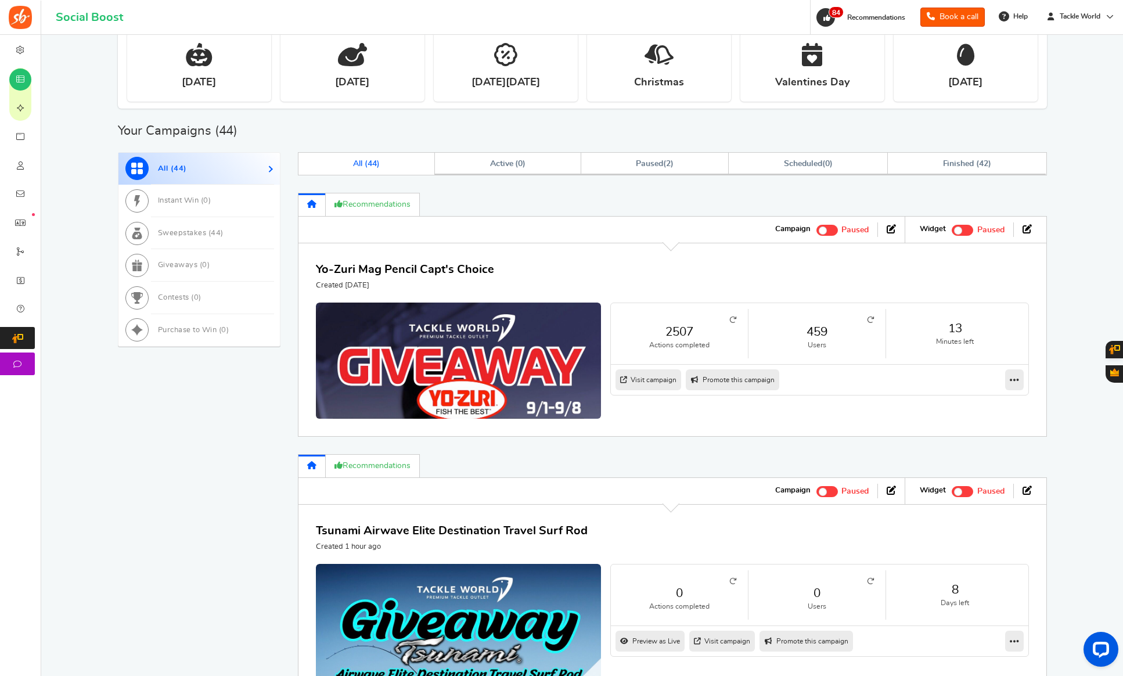
click at [822, 490] on span at bounding box center [822, 492] width 8 height 8
click at [816, 490] on input "Active Paused" at bounding box center [816, 490] width 0 height 8
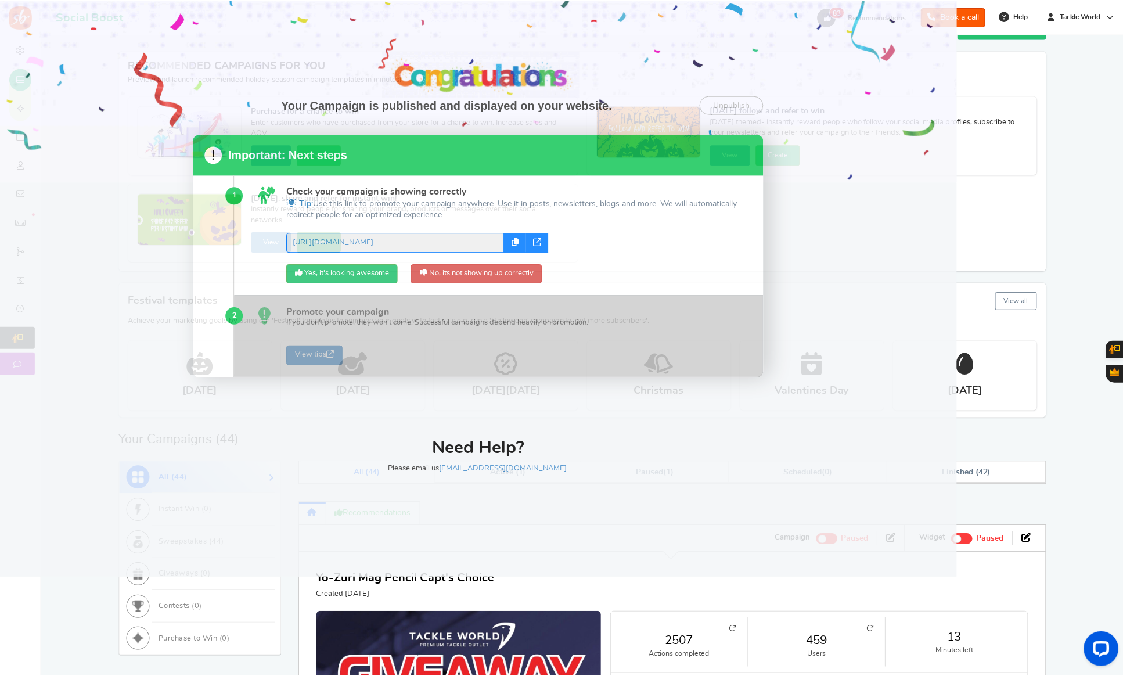
scroll to position [0, 0]
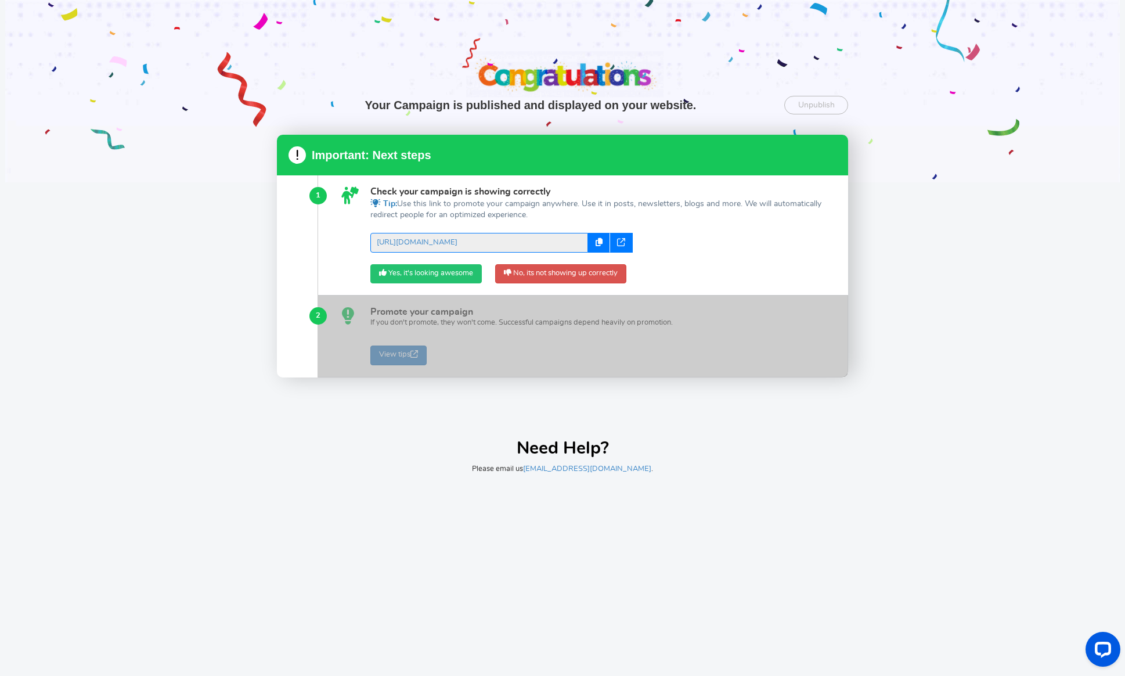
click at [396, 270] on link "Yes, it's looking awesome" at bounding box center [425, 274] width 111 height 20
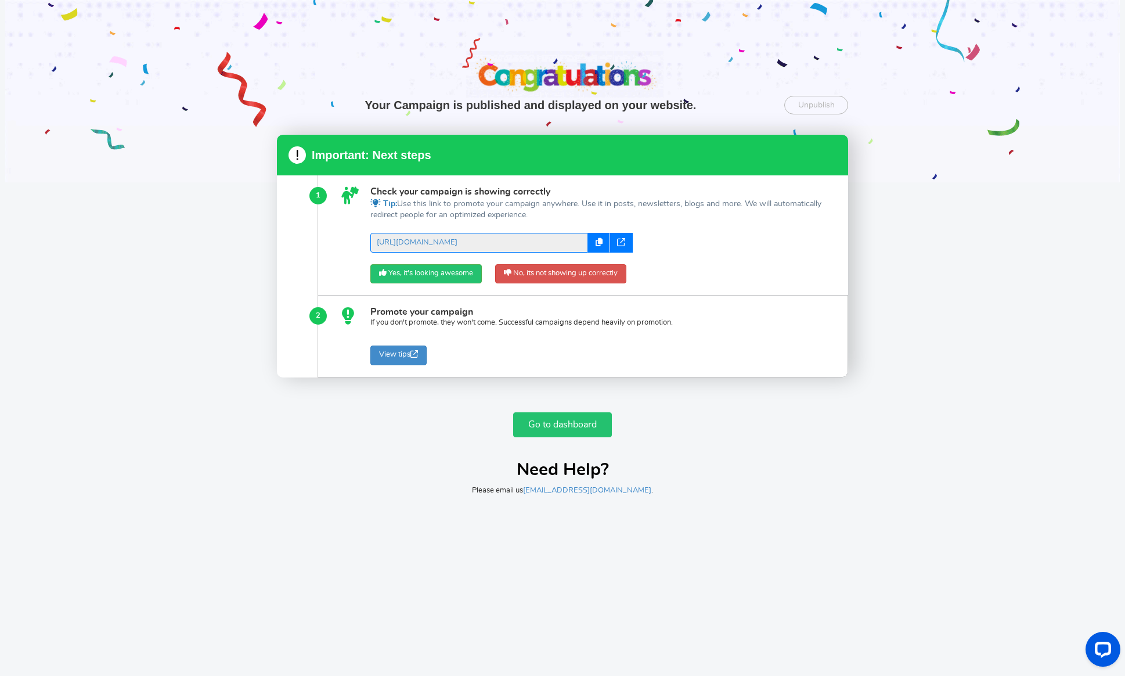
click at [564, 421] on link "Go to dashboard" at bounding box center [562, 424] width 99 height 25
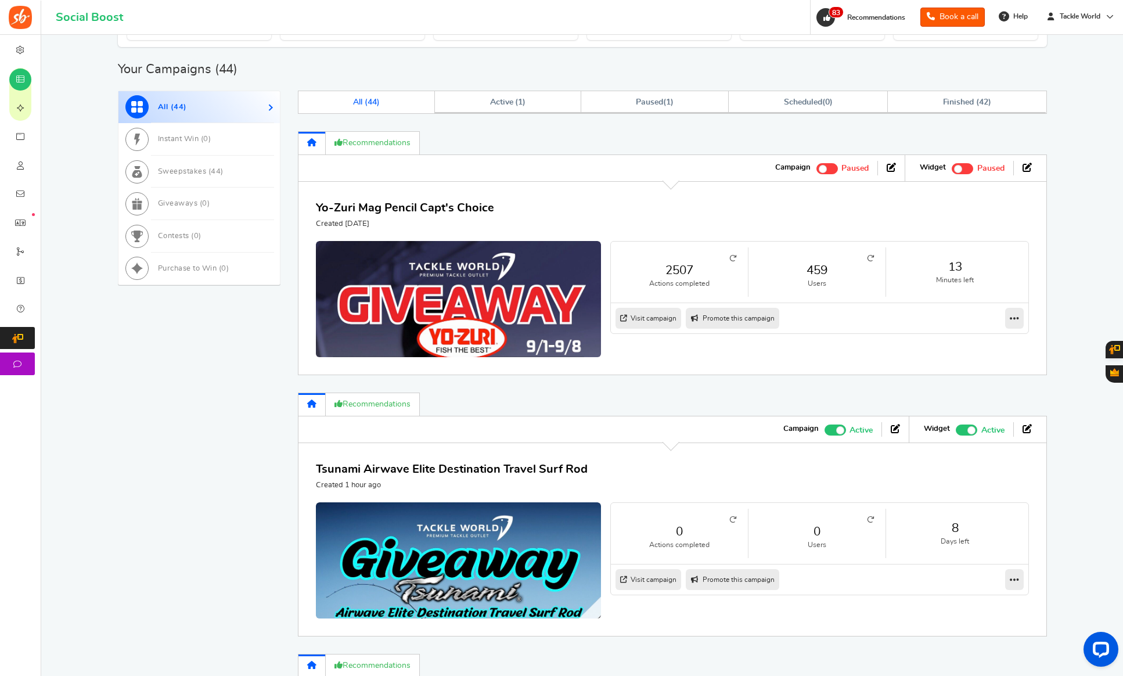
scroll to position [466, 0]
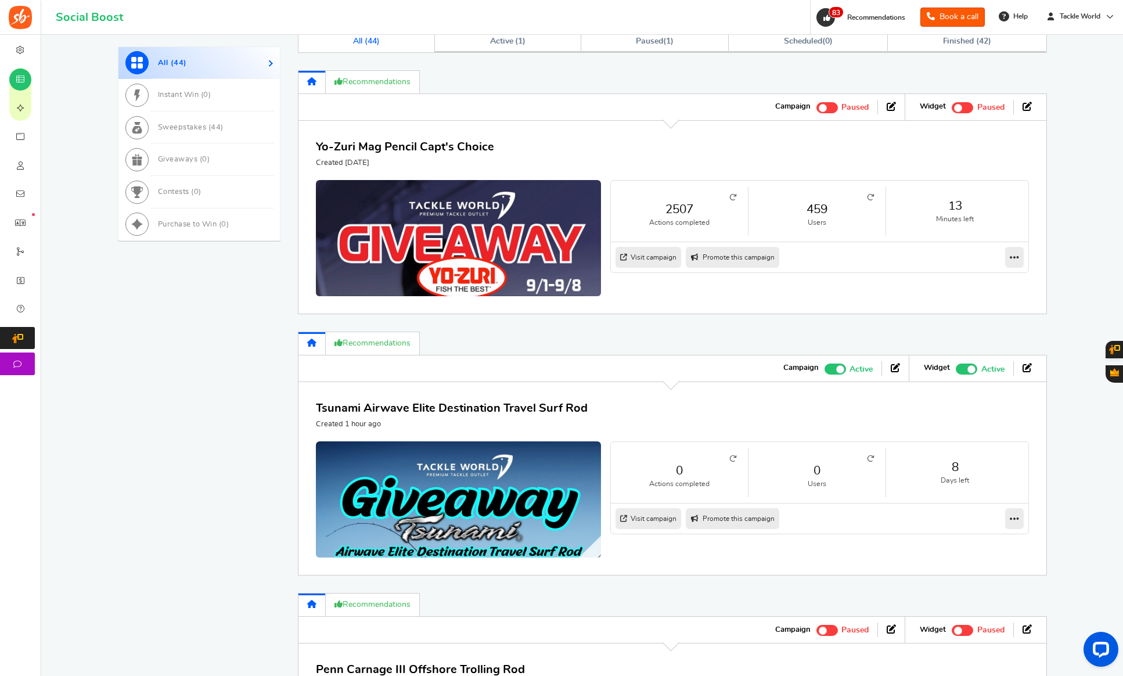
click at [813, 475] on link "0" at bounding box center [817, 470] width 114 height 17
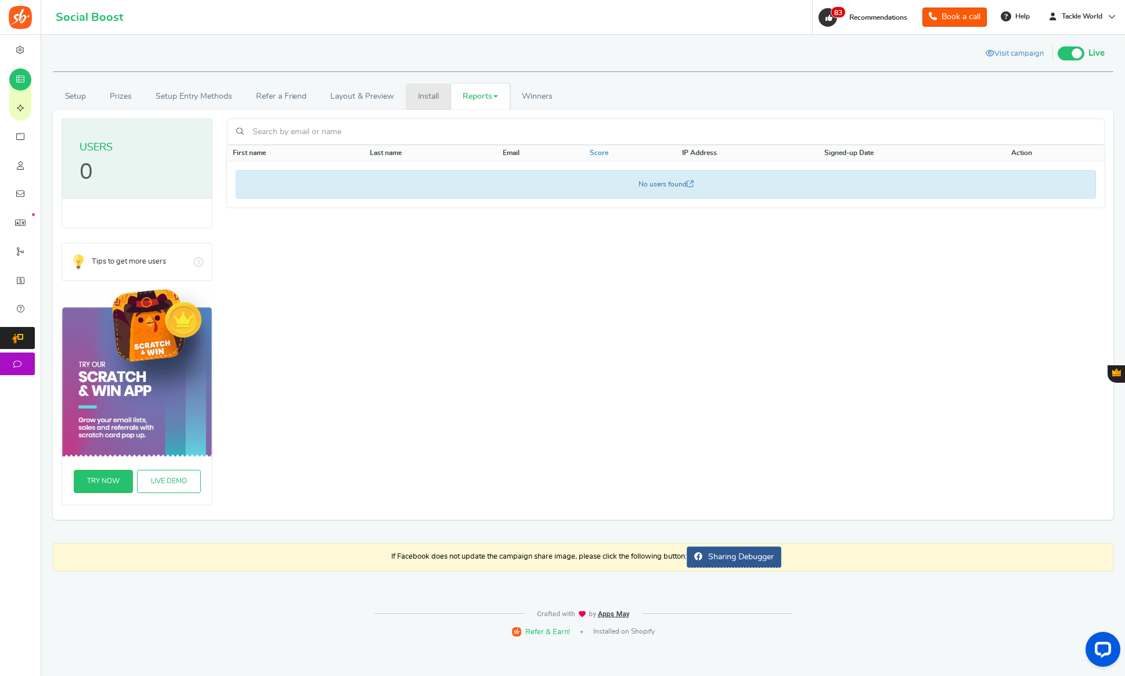
click at [425, 104] on link "Install" at bounding box center [428, 97] width 45 height 26
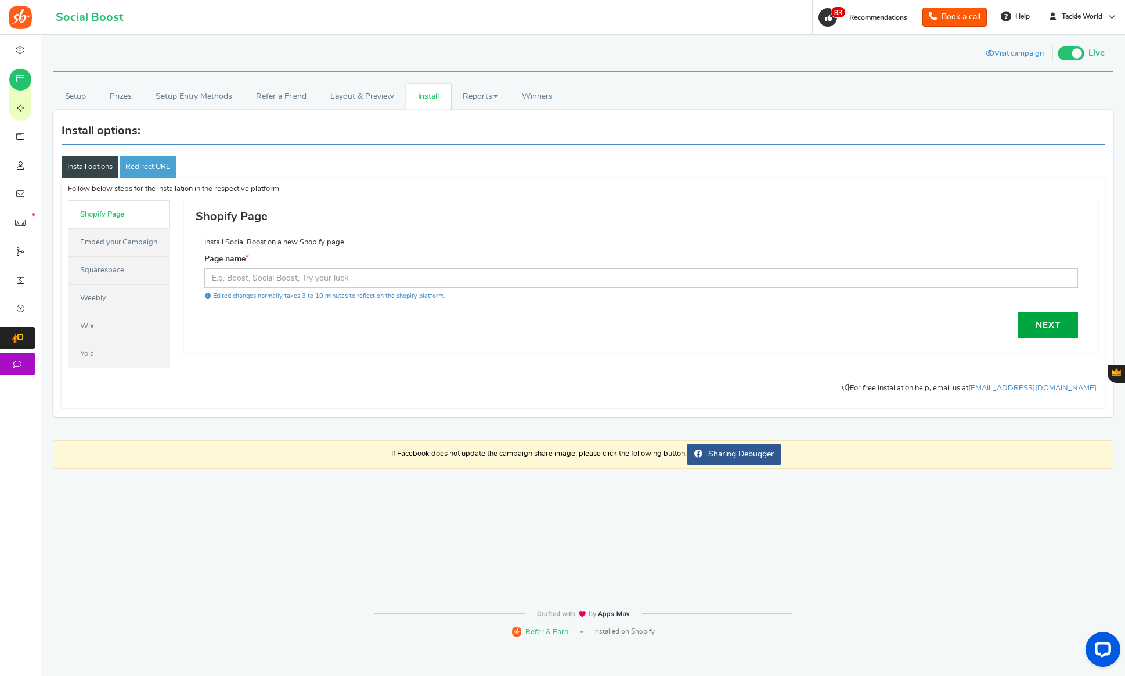
drag, startPoint x: 138, startPoint y: 242, endPoint x: 148, endPoint y: 244, distance: 10.6
click at [138, 243] on link "Embed your Campaign" at bounding box center [119, 242] width 102 height 28
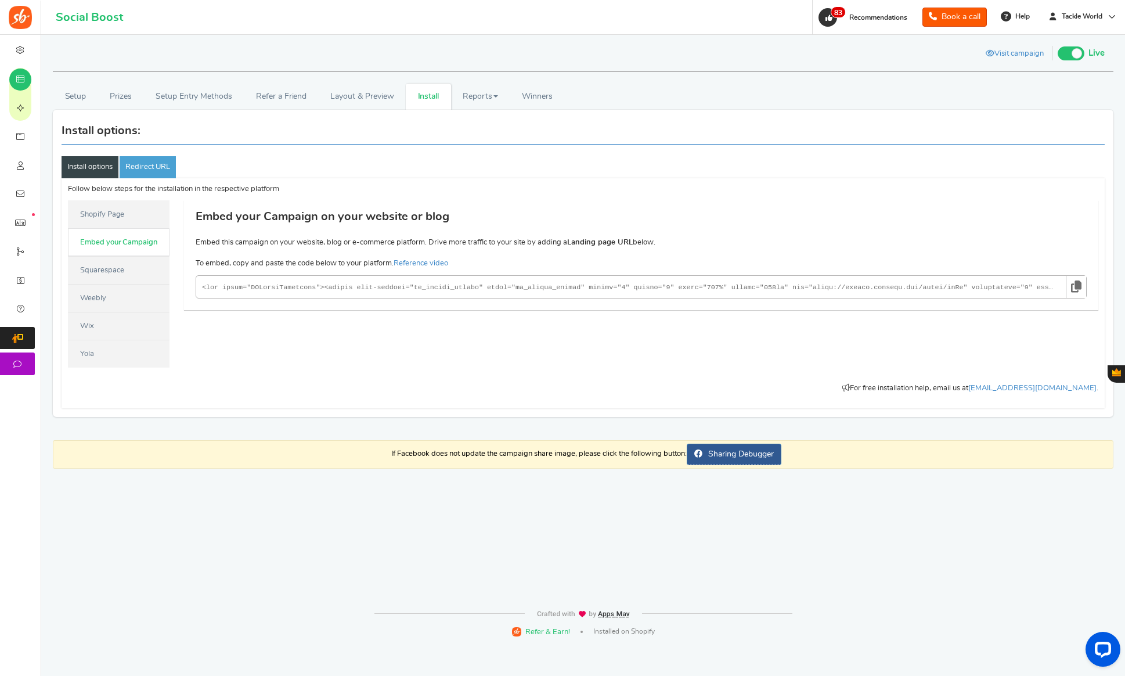
click at [1084, 287] on link at bounding box center [1076, 287] width 20 height 22
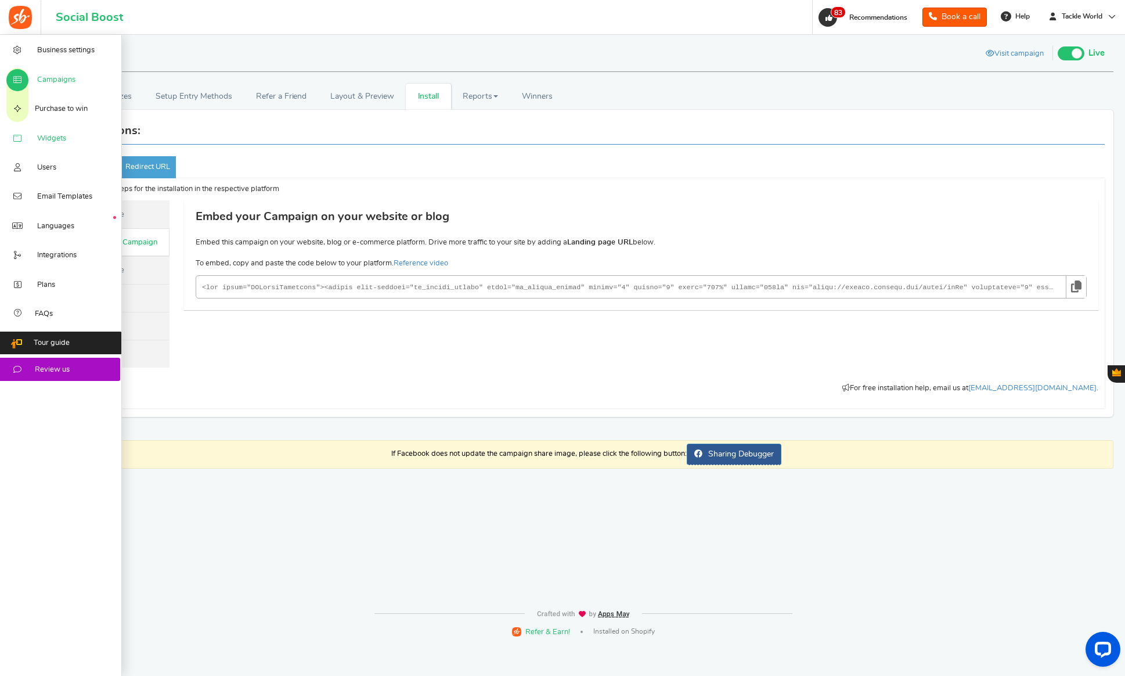
click at [23, 142] on icon at bounding box center [18, 138] width 12 height 9
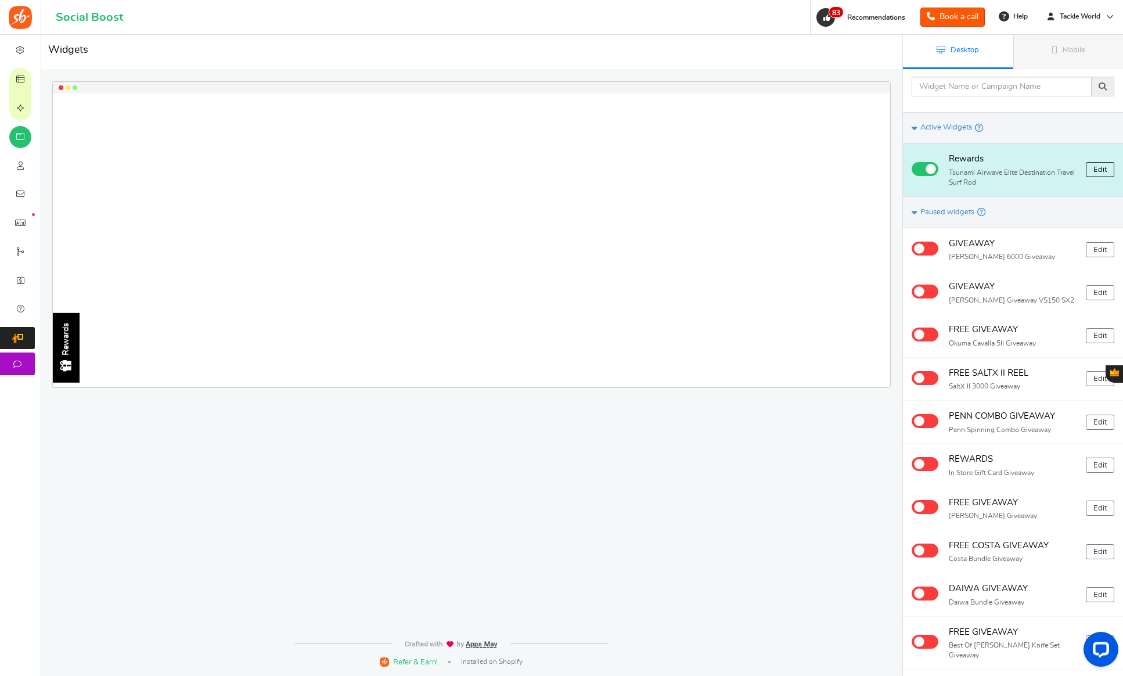
click at [1102, 171] on link "Edit" at bounding box center [1099, 169] width 28 height 15
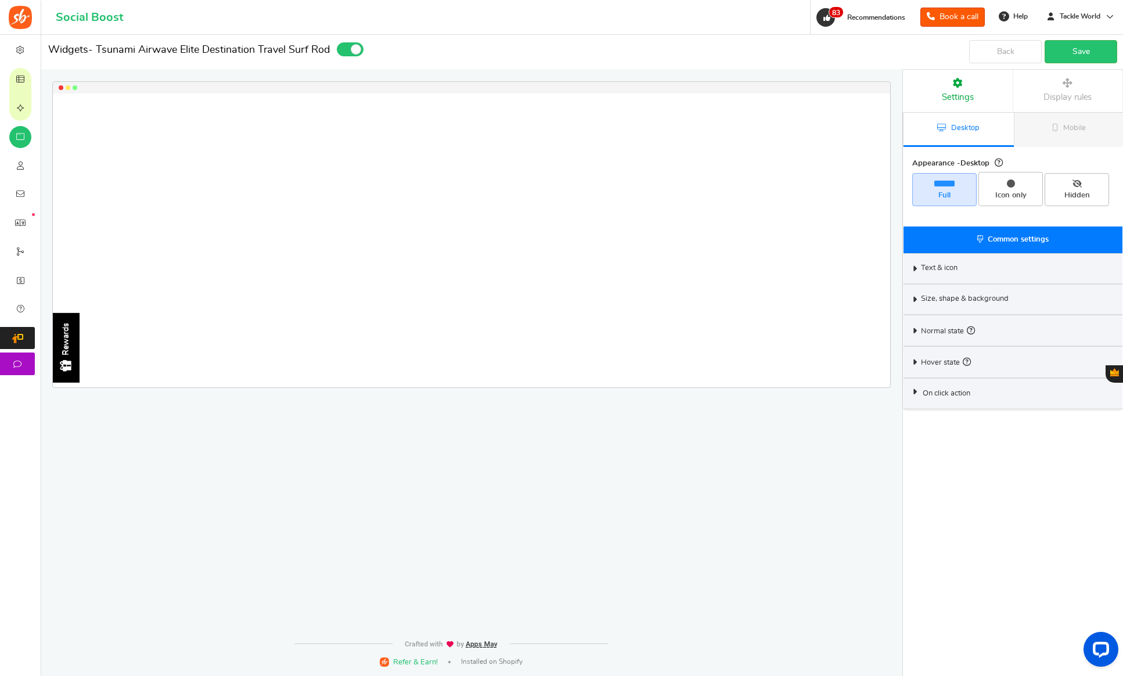
select select "left-side-drawer"
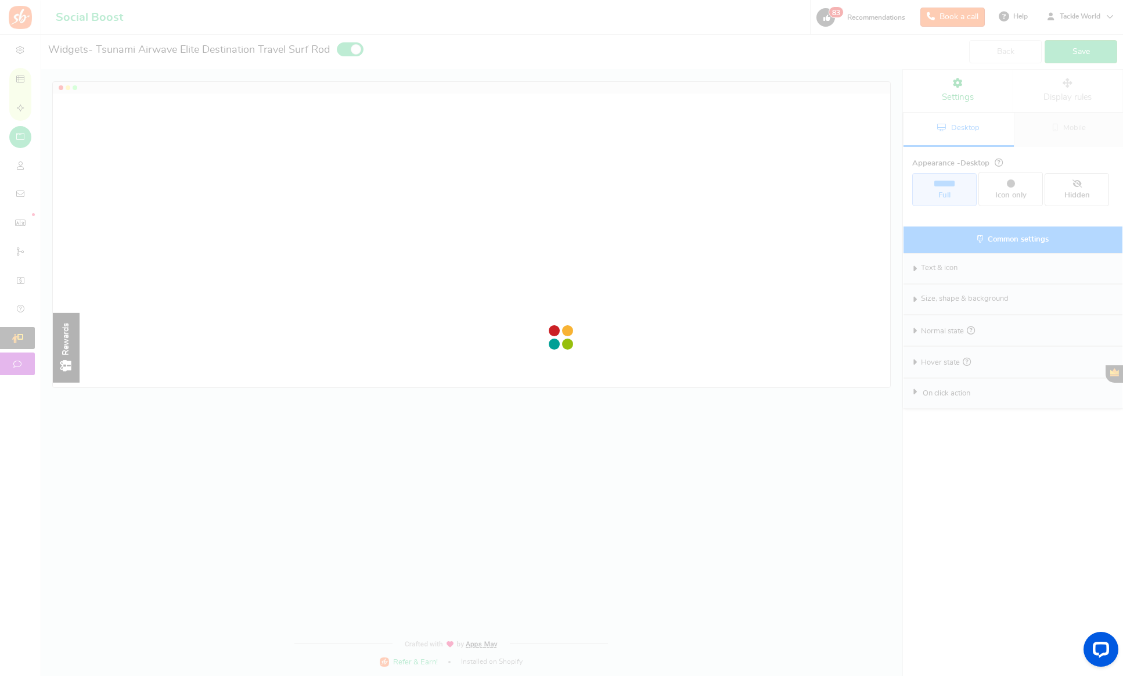
radio input "true"
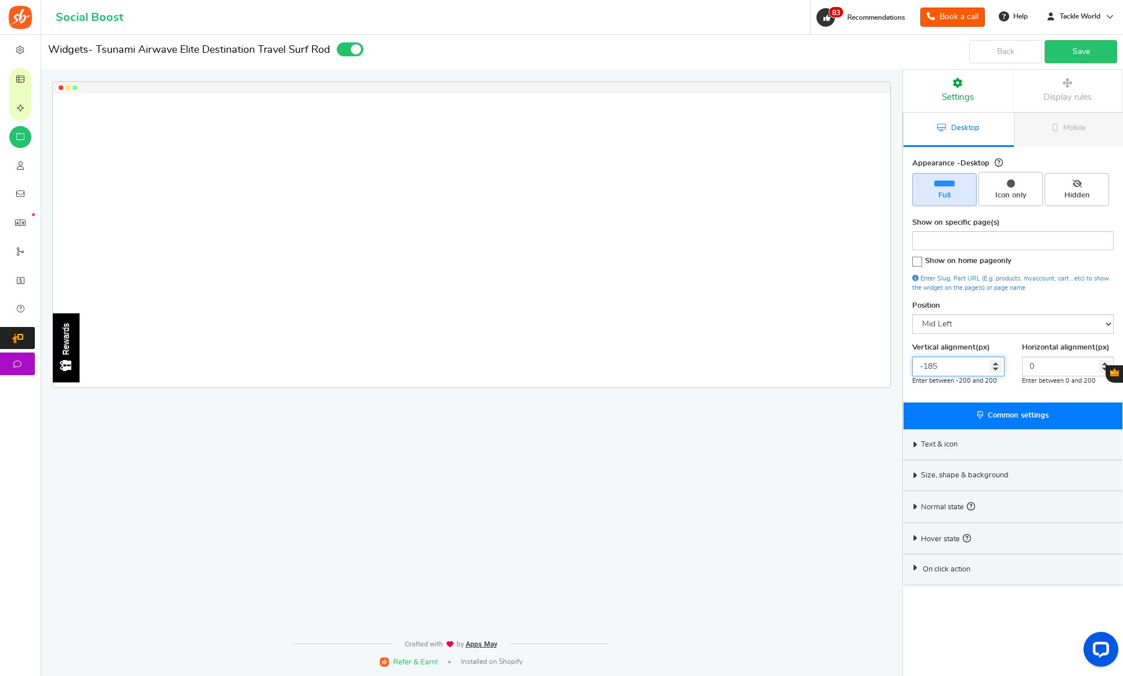
click at [941, 368] on input "-185" at bounding box center [958, 366] width 92 height 20
type input "0"
click at [1099, 42] on link "Save" at bounding box center [1080, 51] width 73 height 23
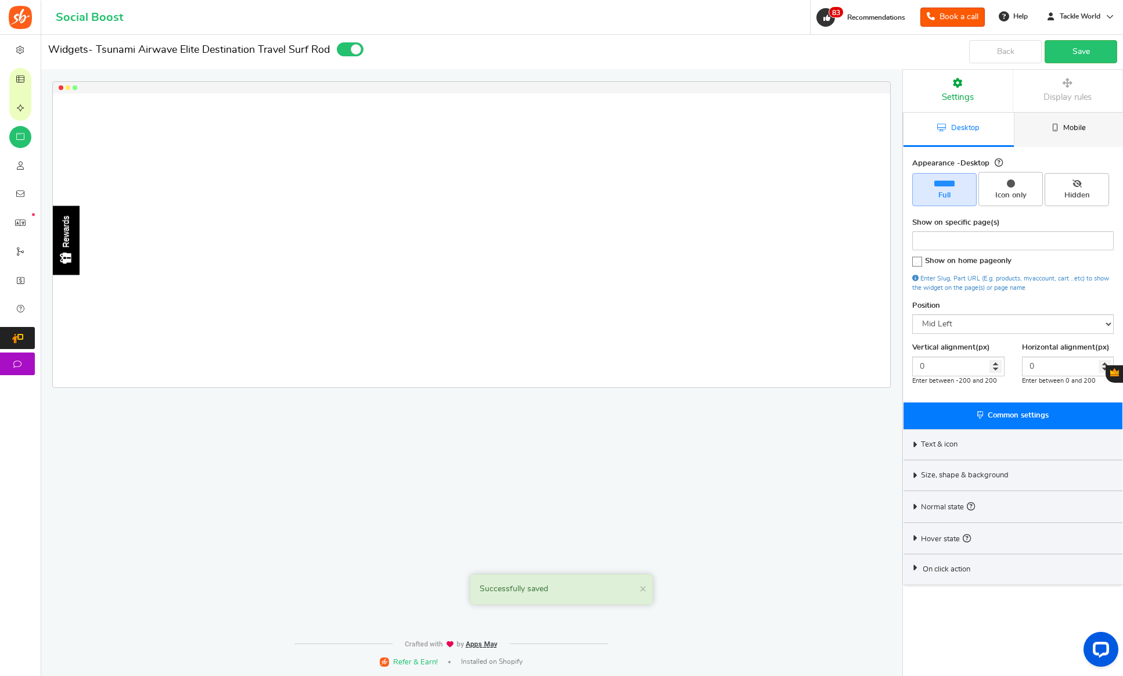
click at [1076, 131] on span "Mobile" at bounding box center [1074, 128] width 23 height 8
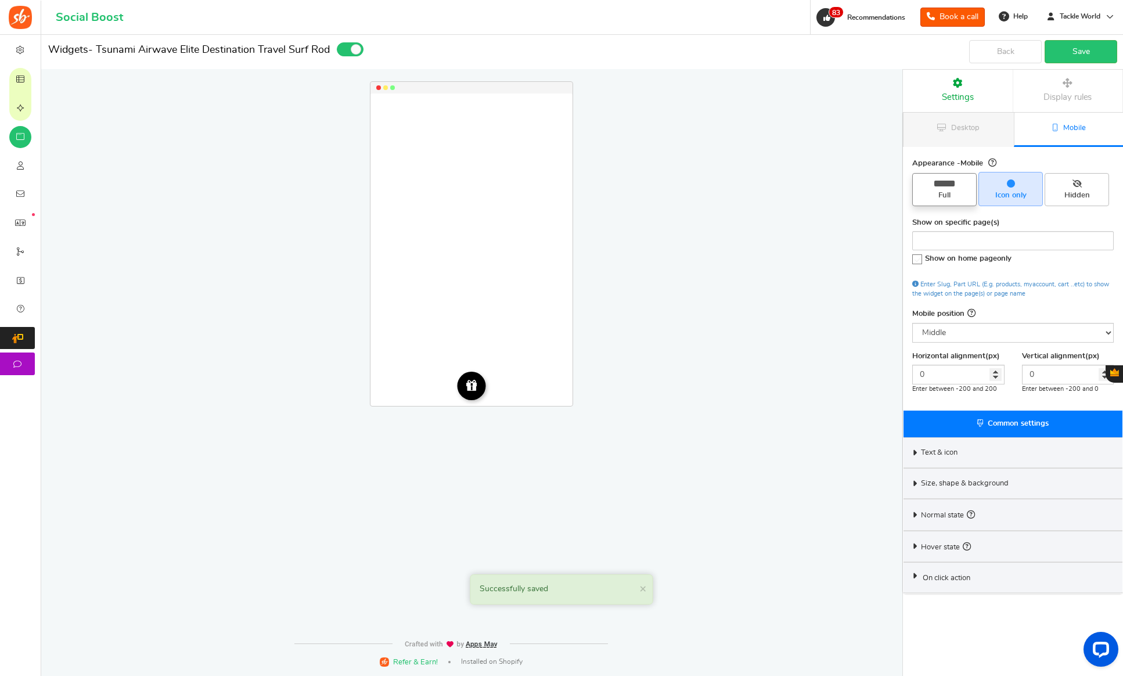
click at [941, 186] on icon at bounding box center [944, 184] width 20 height 6
click at [944, 183] on input "Full" at bounding box center [948, 179] width 8 height 8
radio input "true"
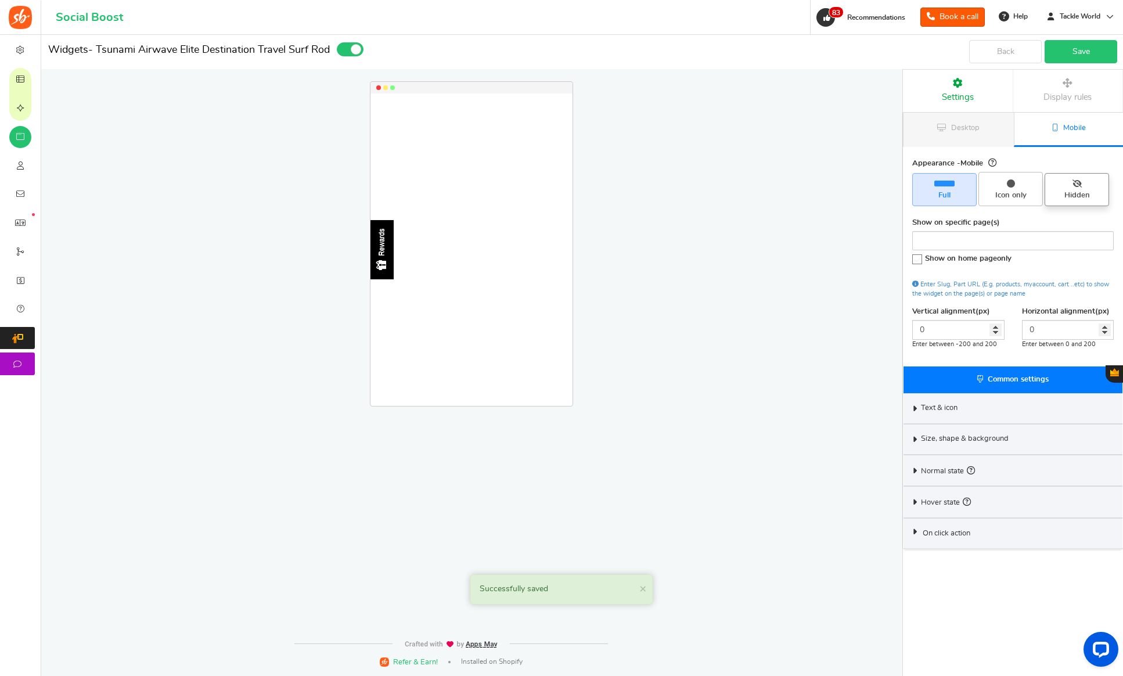
drag, startPoint x: 1081, startPoint y: 52, endPoint x: 1054, endPoint y: 172, distance: 123.3
click at [1081, 52] on link "Save" at bounding box center [1080, 51] width 73 height 23
click at [980, 403] on div "Text & icon" at bounding box center [1012, 408] width 219 height 31
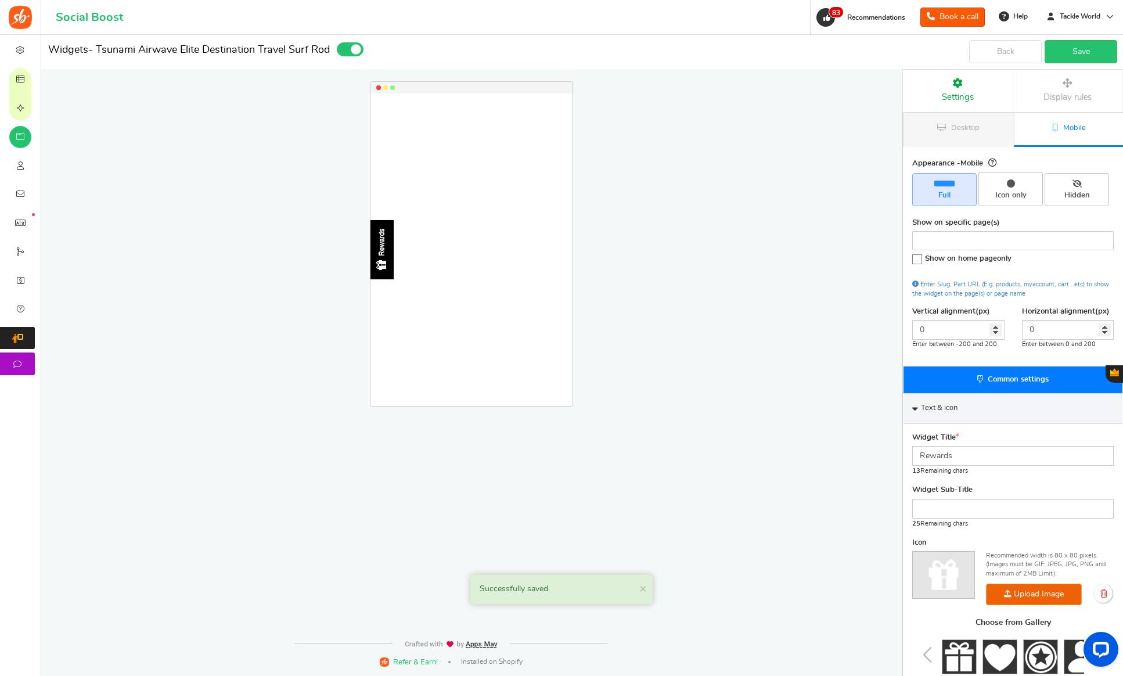
drag, startPoint x: 972, startPoint y: 470, endPoint x: 971, endPoint y: 457, distance: 12.8
click at [972, 470] on div "Widget Title Rewards 13 Remaining chars" at bounding box center [1012, 454] width 201 height 44
click at [971, 456] on input "Rewards" at bounding box center [1012, 456] width 201 height 20
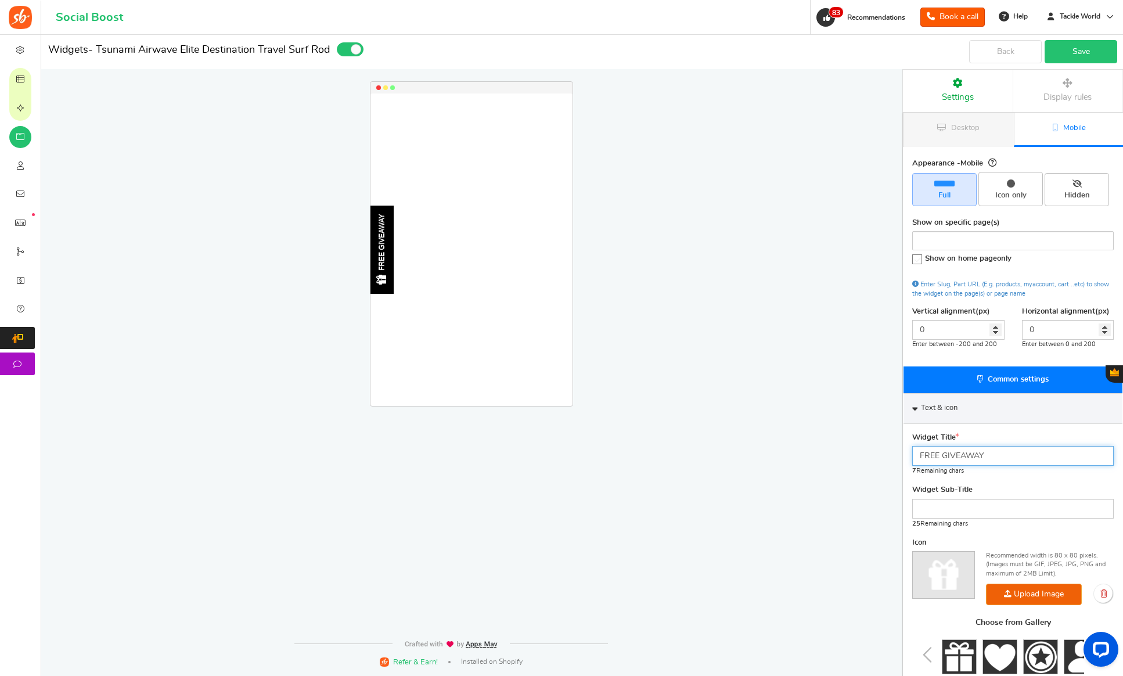
type input "FREE GIVEAWAY"
drag, startPoint x: 1104, startPoint y: 41, endPoint x: 1097, endPoint y: 48, distance: 9.9
click at [1104, 41] on link "Save" at bounding box center [1080, 51] width 73 height 23
click at [966, 406] on div "Text & icon" at bounding box center [1012, 408] width 219 height 31
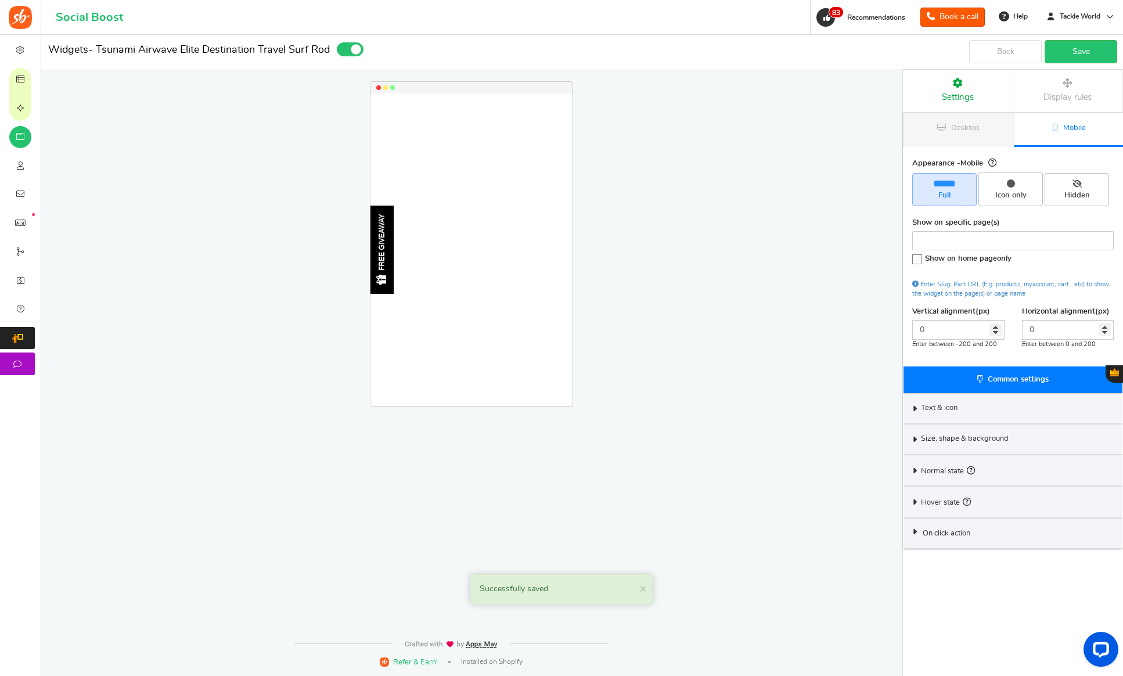
click at [954, 452] on div "Size, shape & background" at bounding box center [1012, 439] width 219 height 31
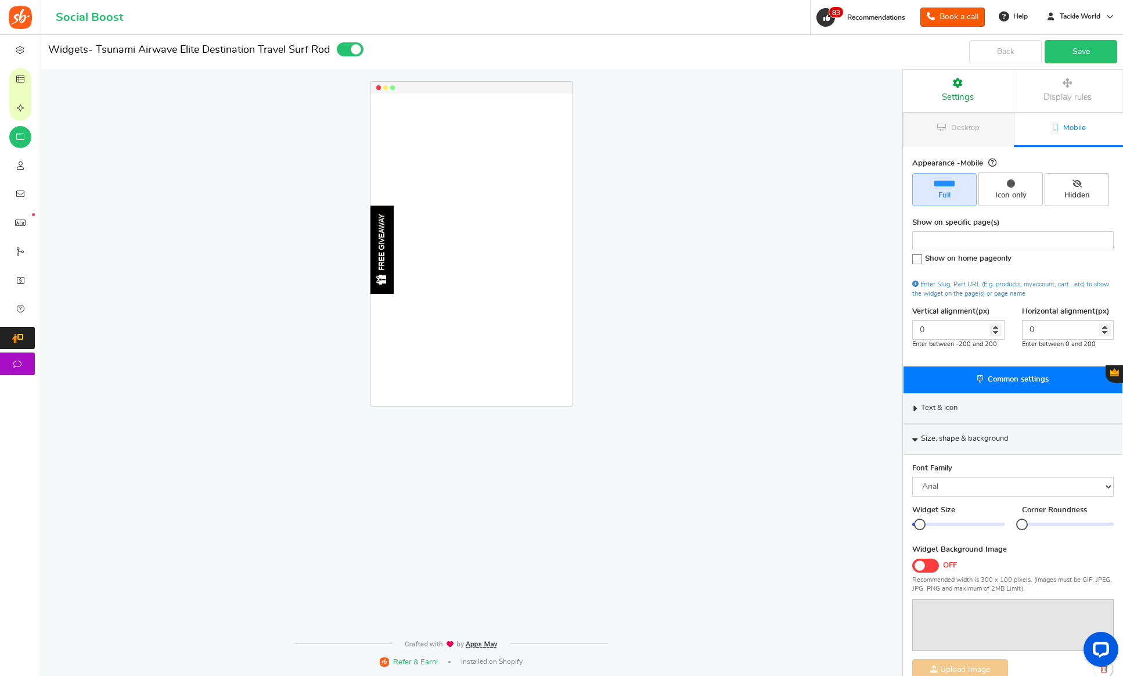
drag, startPoint x: 952, startPoint y: 521, endPoint x: 922, endPoint y: 521, distance: 29.6
click at [922, 521] on div at bounding box center [920, 524] width 12 height 12
click at [924, 521] on div at bounding box center [927, 524] width 12 height 12
click at [1088, 53] on link "Save" at bounding box center [1080, 51] width 73 height 23
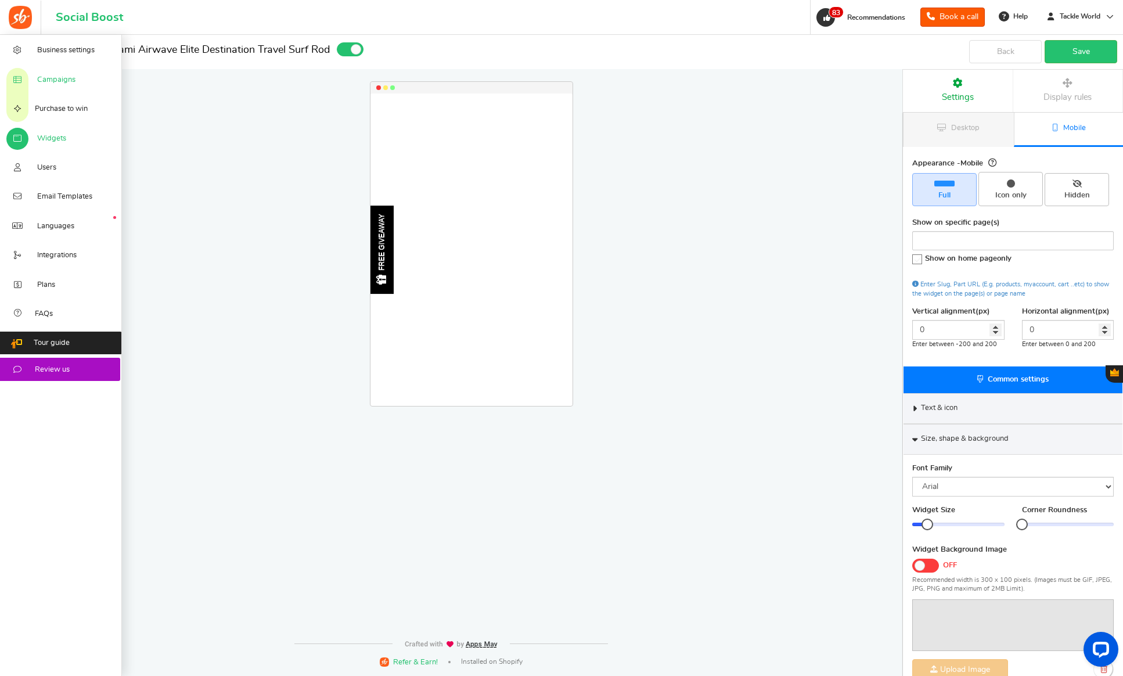
click at [41, 75] on span "Campaigns" at bounding box center [56, 80] width 38 height 10
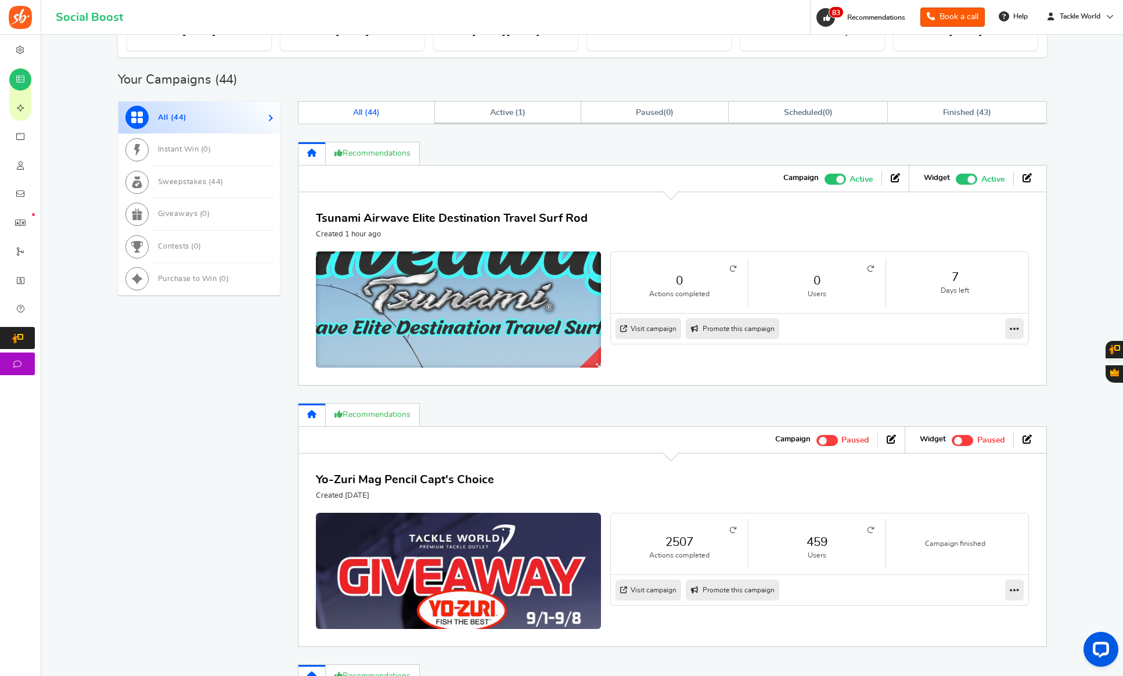
scroll to position [396, 0]
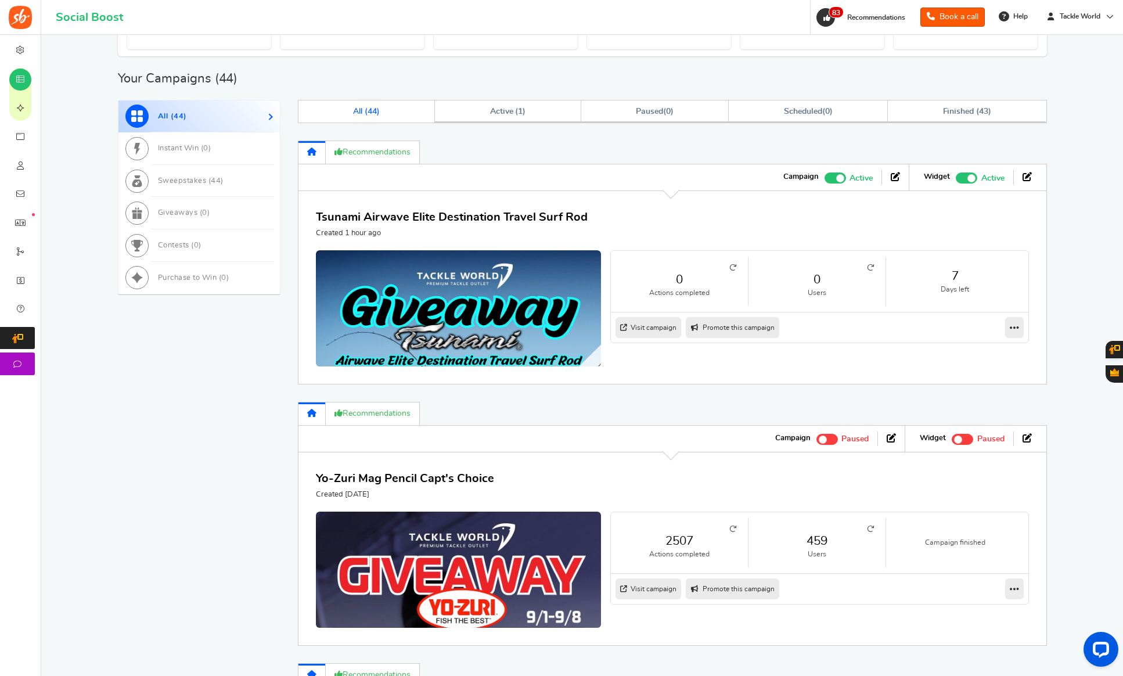
click at [812, 540] on link "459" at bounding box center [817, 540] width 114 height 17
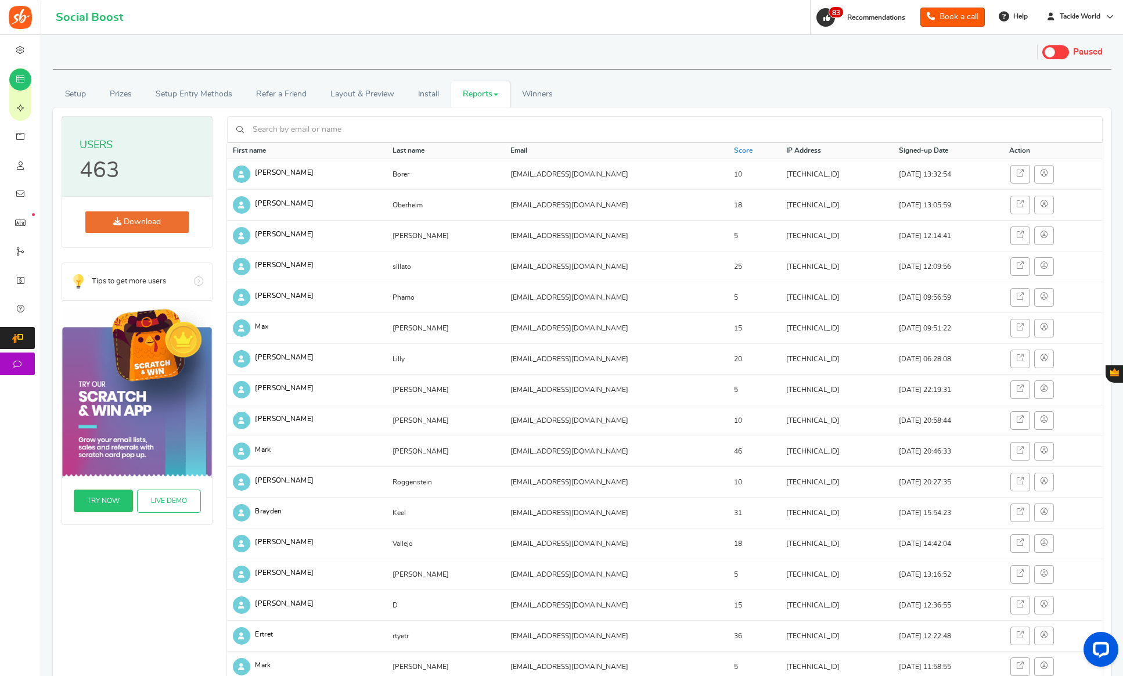
click at [486, 95] on link "Reports" at bounding box center [480, 94] width 59 height 26
click at [479, 153] on link "Entries" at bounding box center [497, 153] width 93 height 17
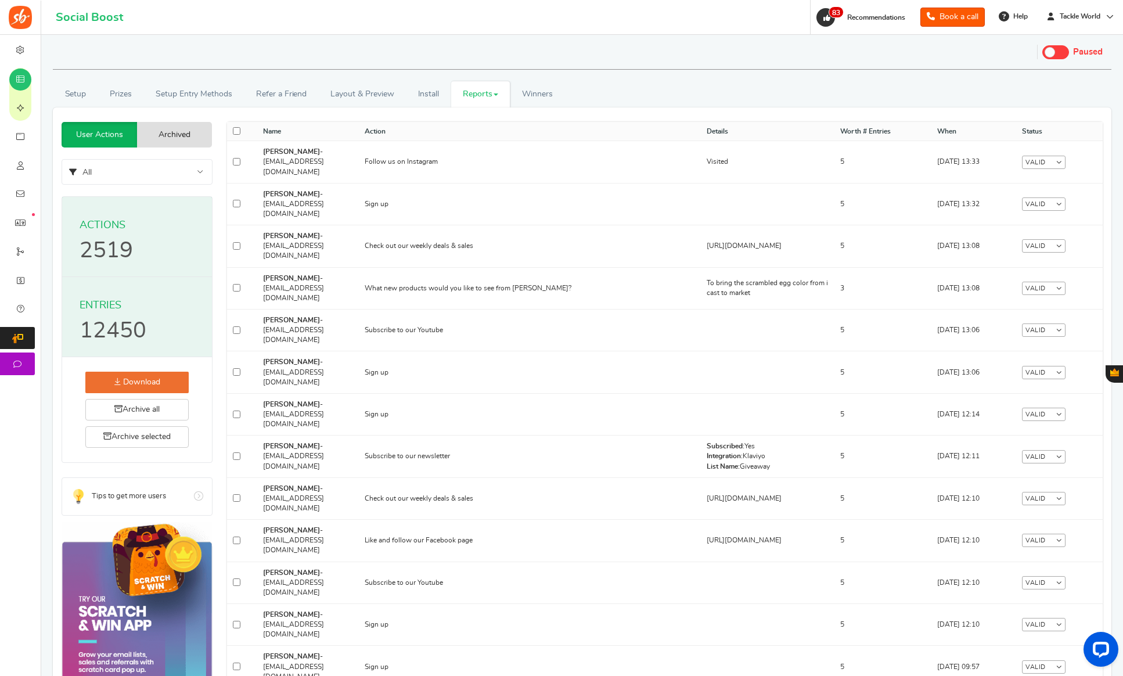
click at [475, 98] on link "Reports" at bounding box center [480, 94] width 59 height 26
click at [484, 139] on link "Users" at bounding box center [497, 136] width 93 height 17
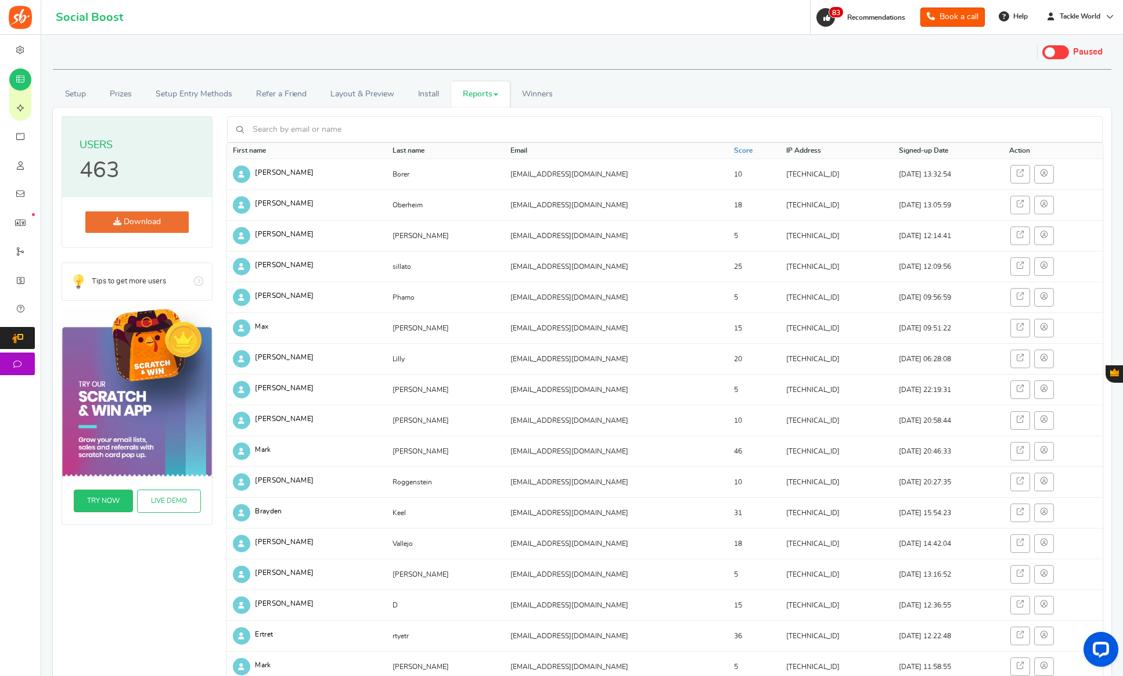
click at [156, 223] on link "Download" at bounding box center [136, 221] width 103 height 21
